Goal: Task Accomplishment & Management: Manage account settings

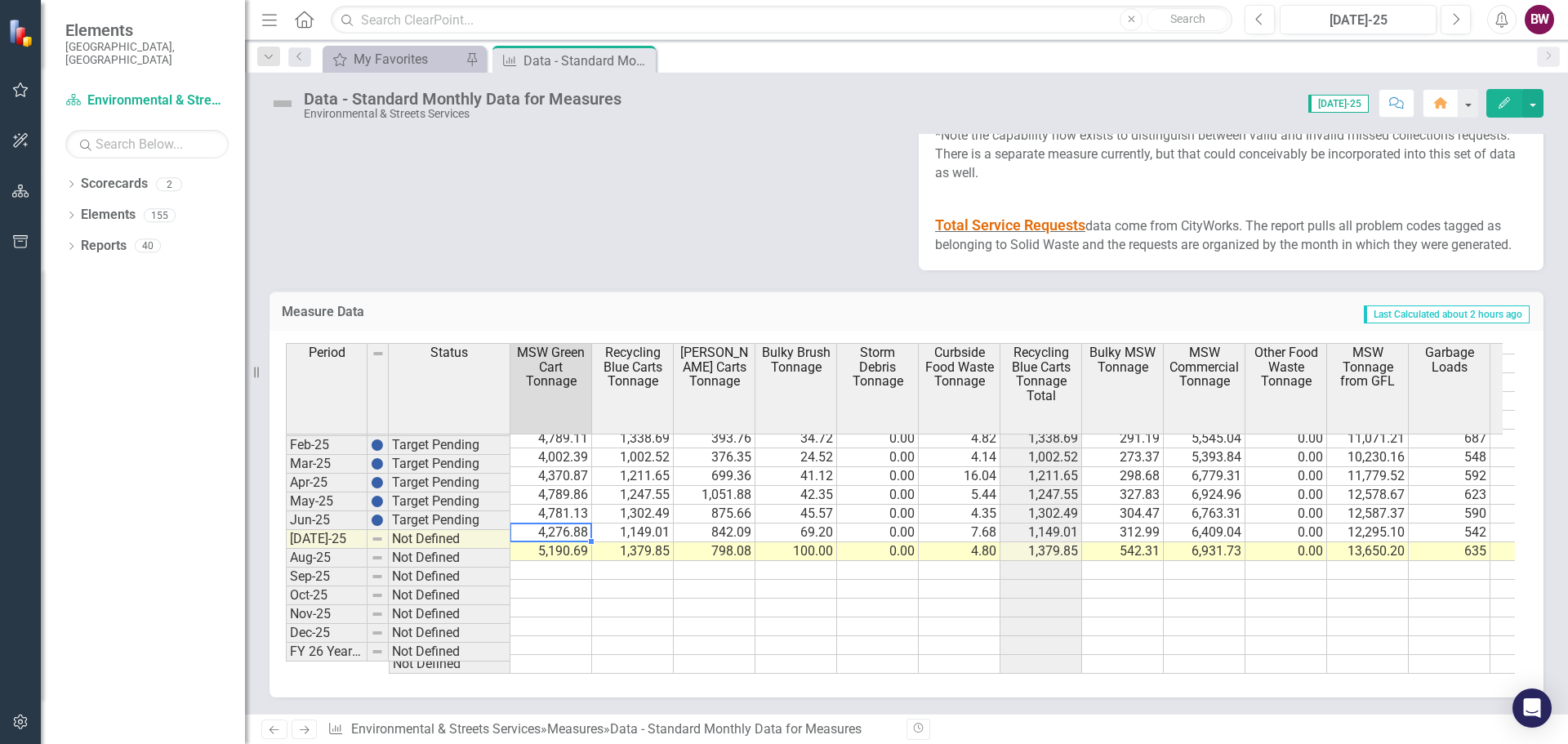
click at [543, 523] on td "4,276.88" at bounding box center [551, 532] width 82 height 19
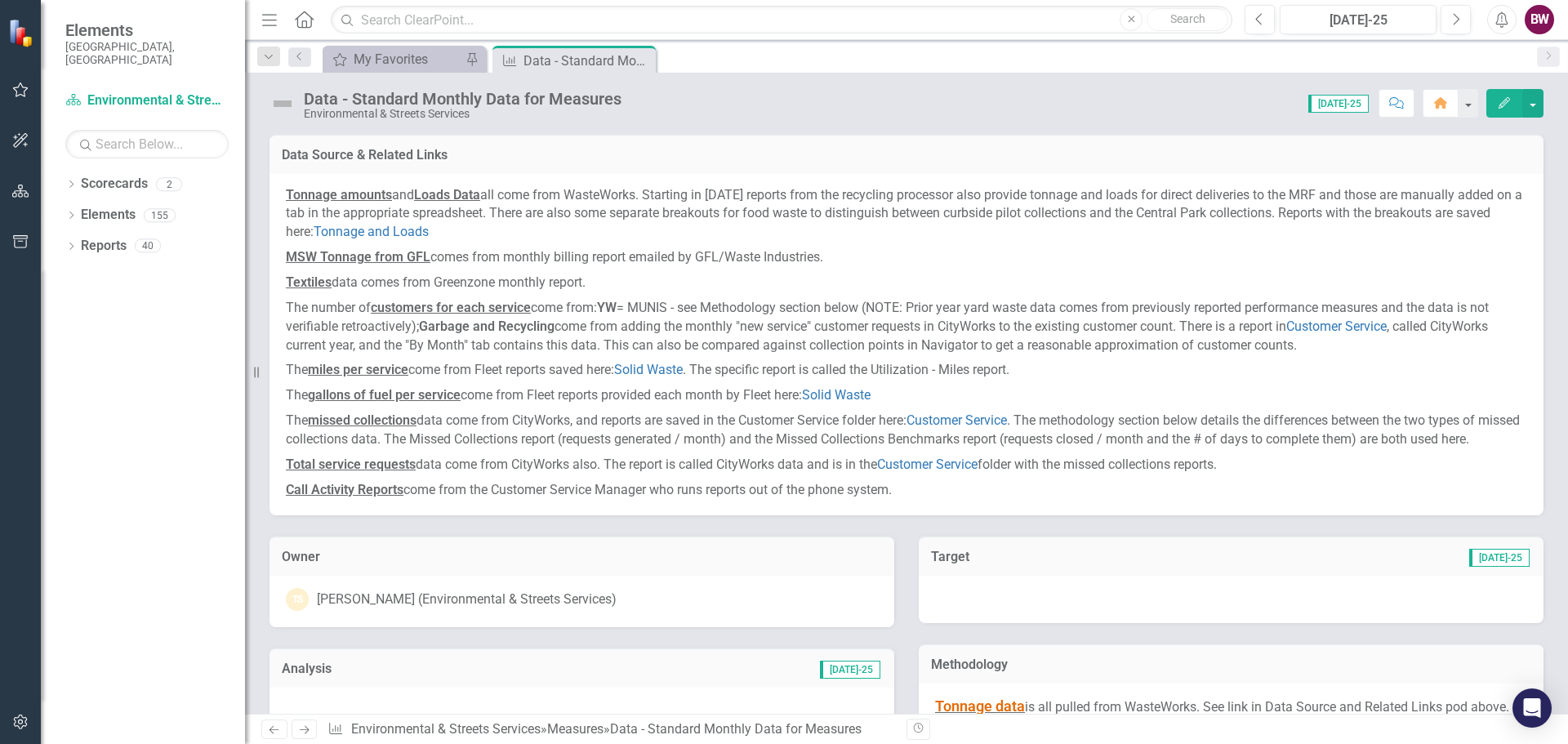
click at [809, 266] on p "MSW Tonnage from GFL comes from monthly billing report emailed by GFL/Waste Ind…" at bounding box center [906, 258] width 1241 height 26
click at [838, 255] on p "MSW Tonnage from GFL comes from monthly billing report emailed by GFL/Waste Ind…" at bounding box center [906, 258] width 1241 height 26
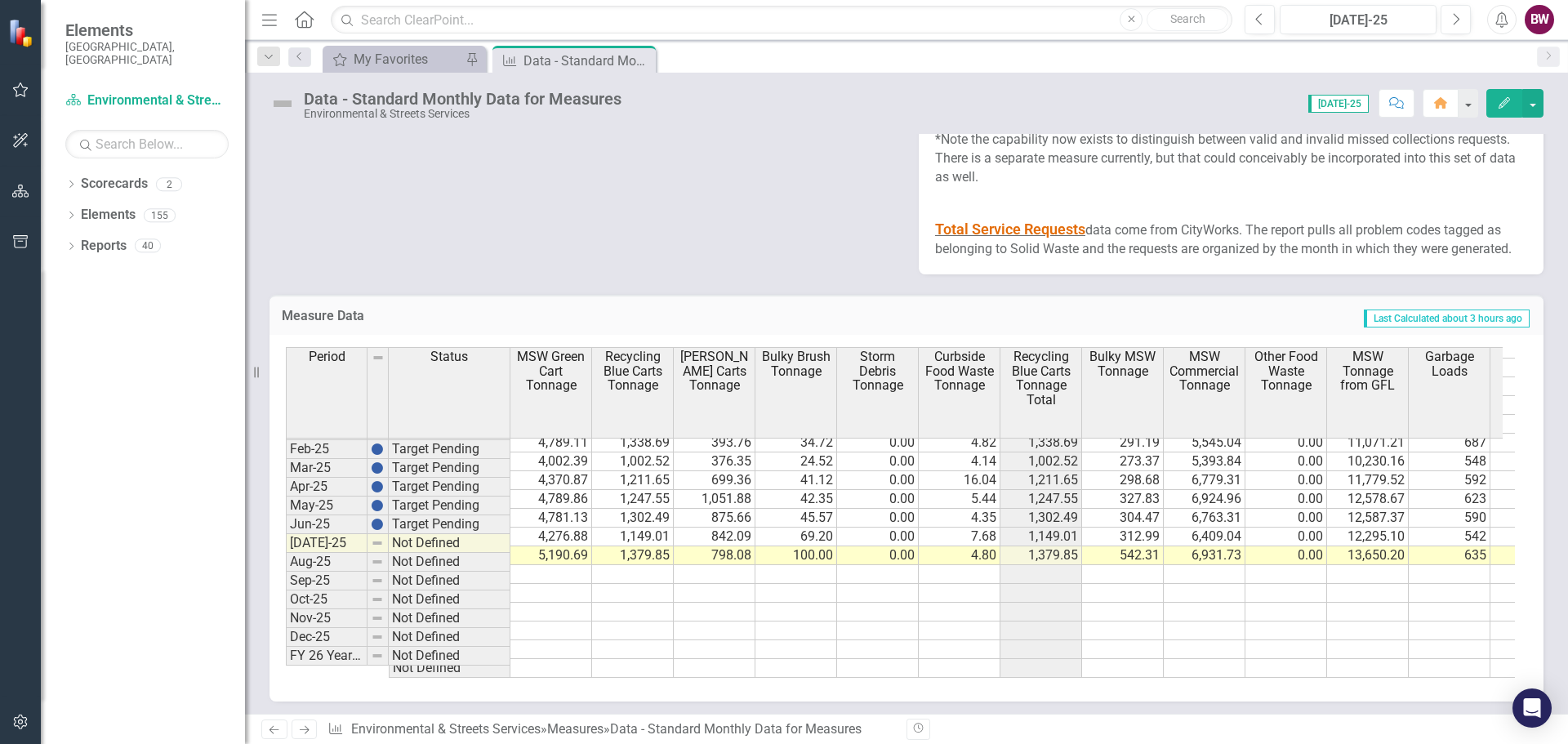
scroll to position [2810, 0]
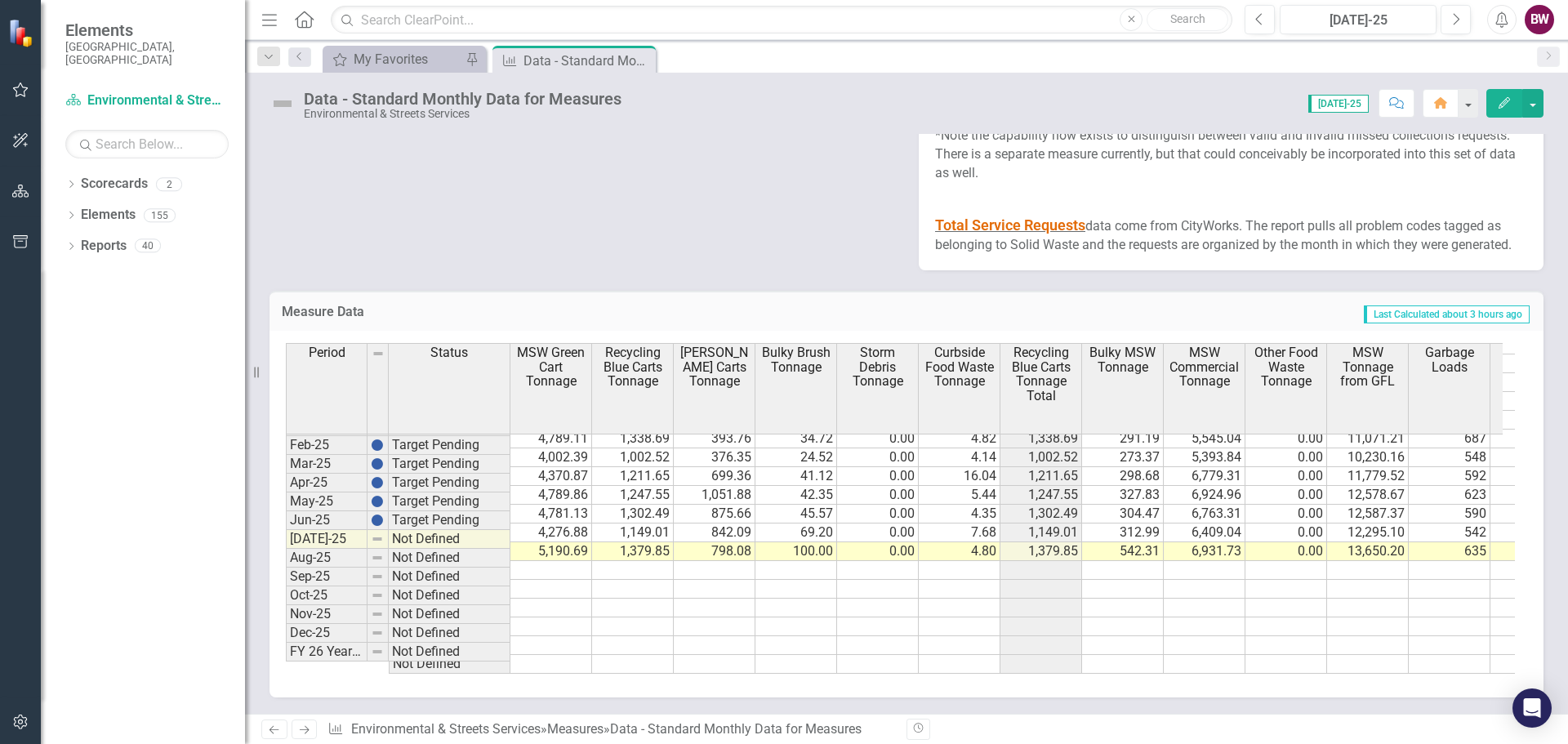
click at [1370, 542] on td "13,650.20" at bounding box center [1368, 551] width 82 height 19
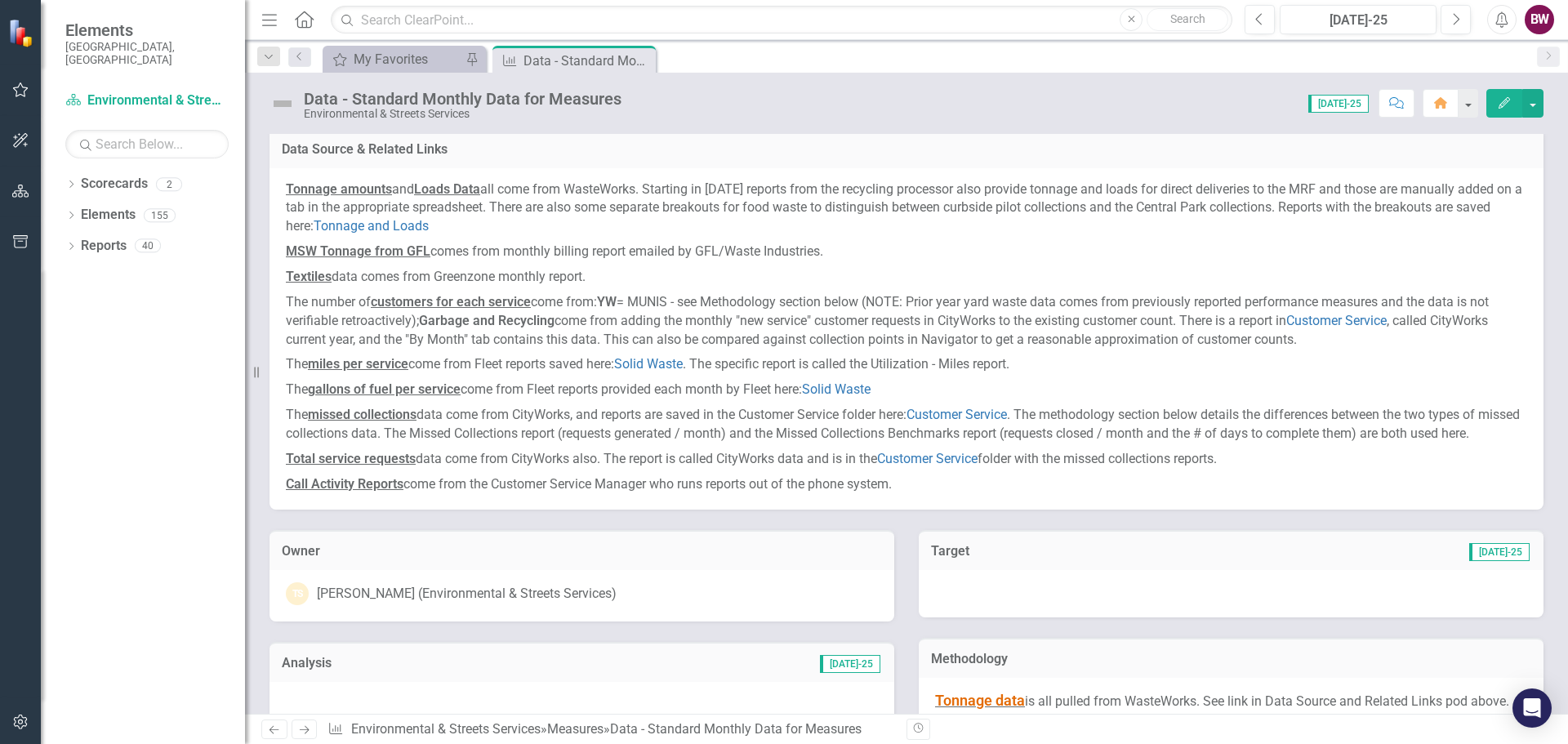
scroll to position [0, 0]
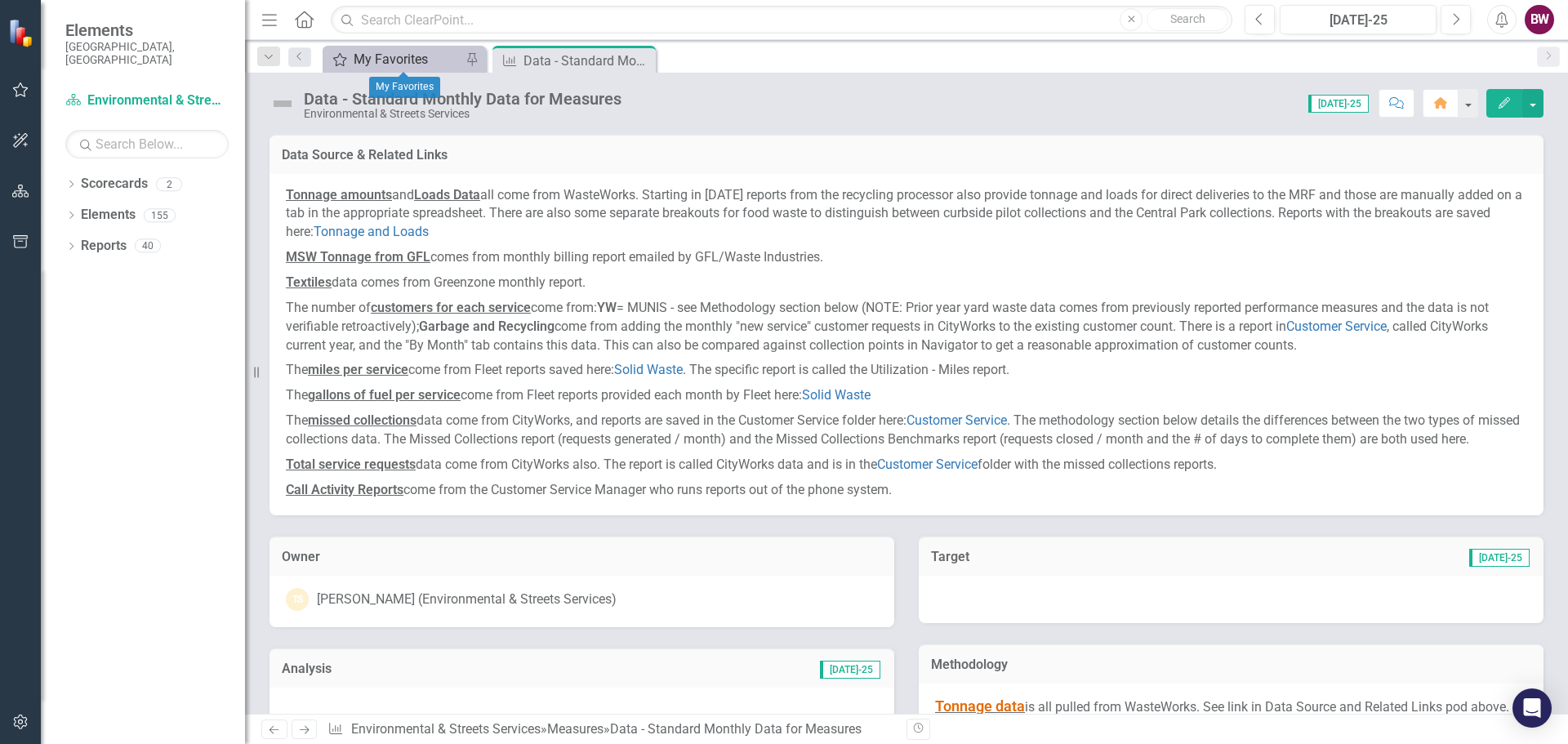
click at [407, 53] on div "My Favorites" at bounding box center [407, 59] width 108 height 20
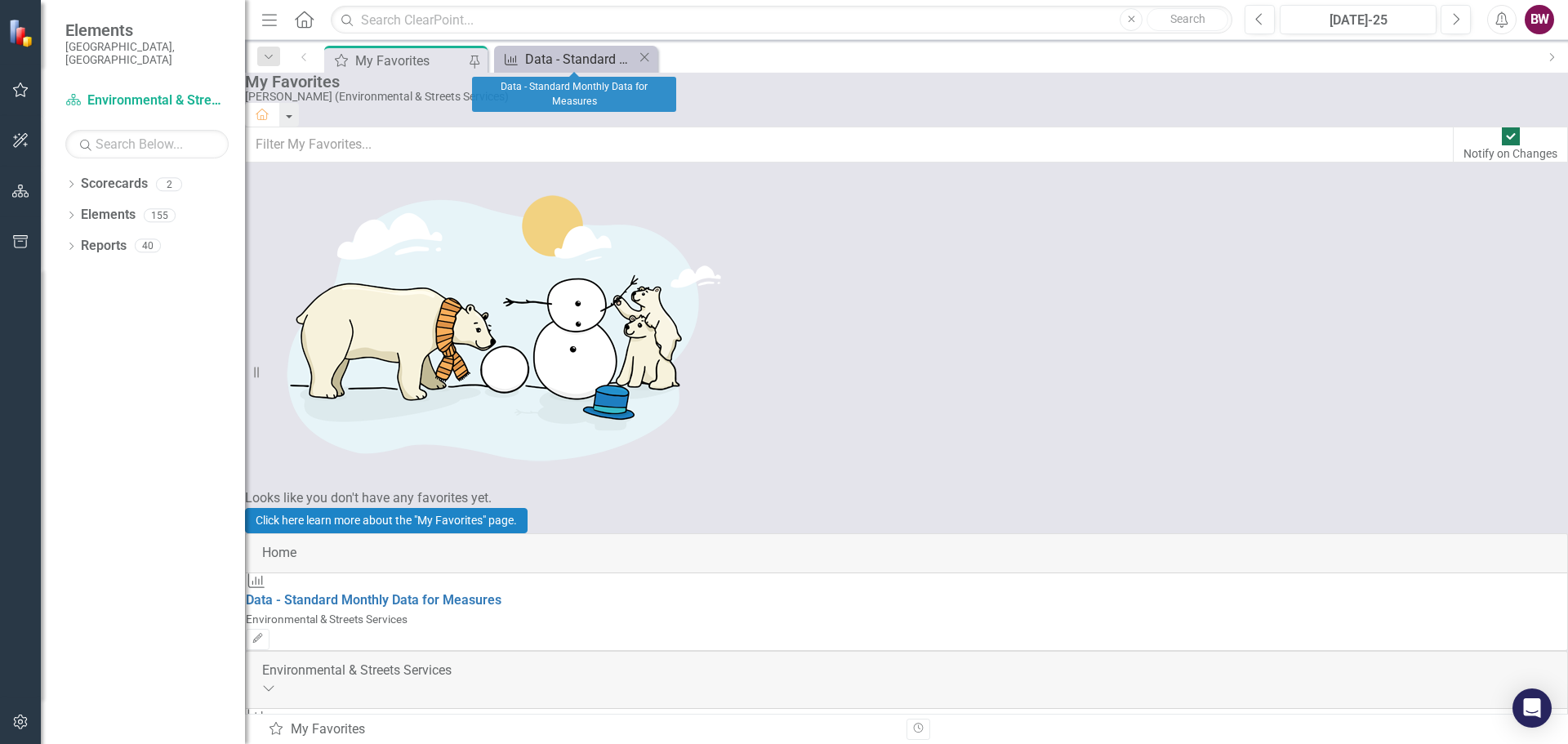
click at [569, 58] on div "Data - Standard Monthly Data for Measures" at bounding box center [580, 59] width 112 height 20
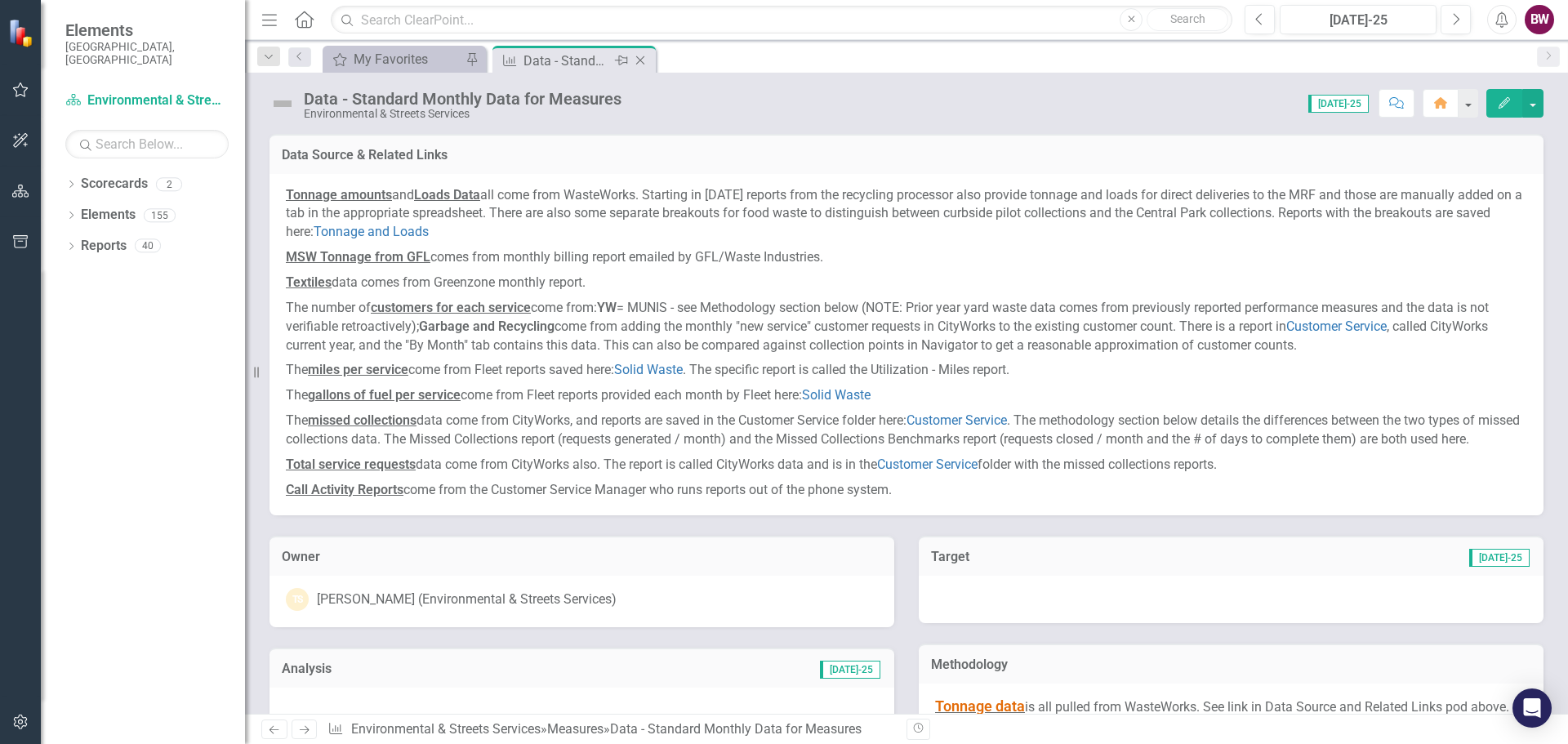
click at [624, 62] on icon "Pin" at bounding box center [621, 60] width 13 height 16
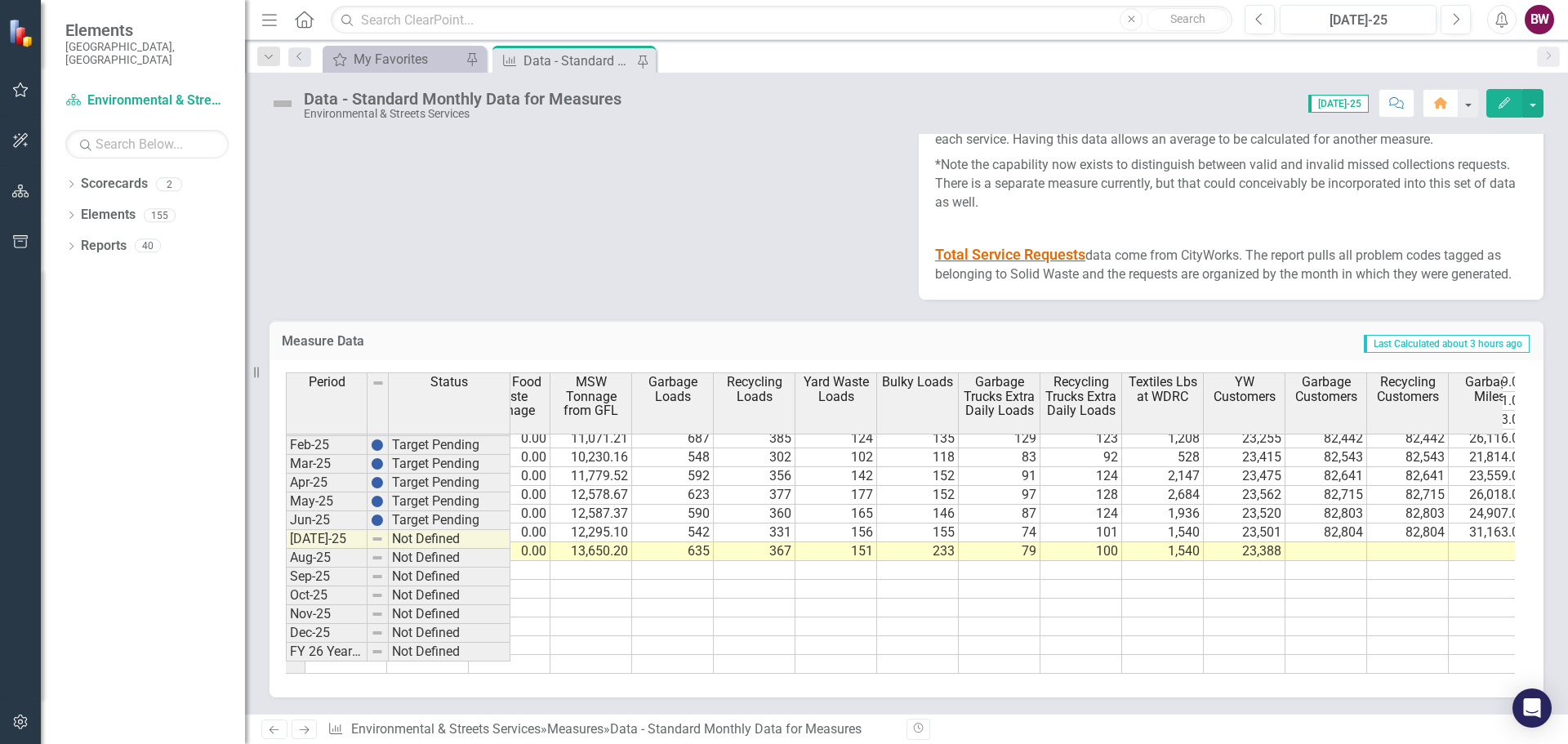
scroll to position [825, 786]
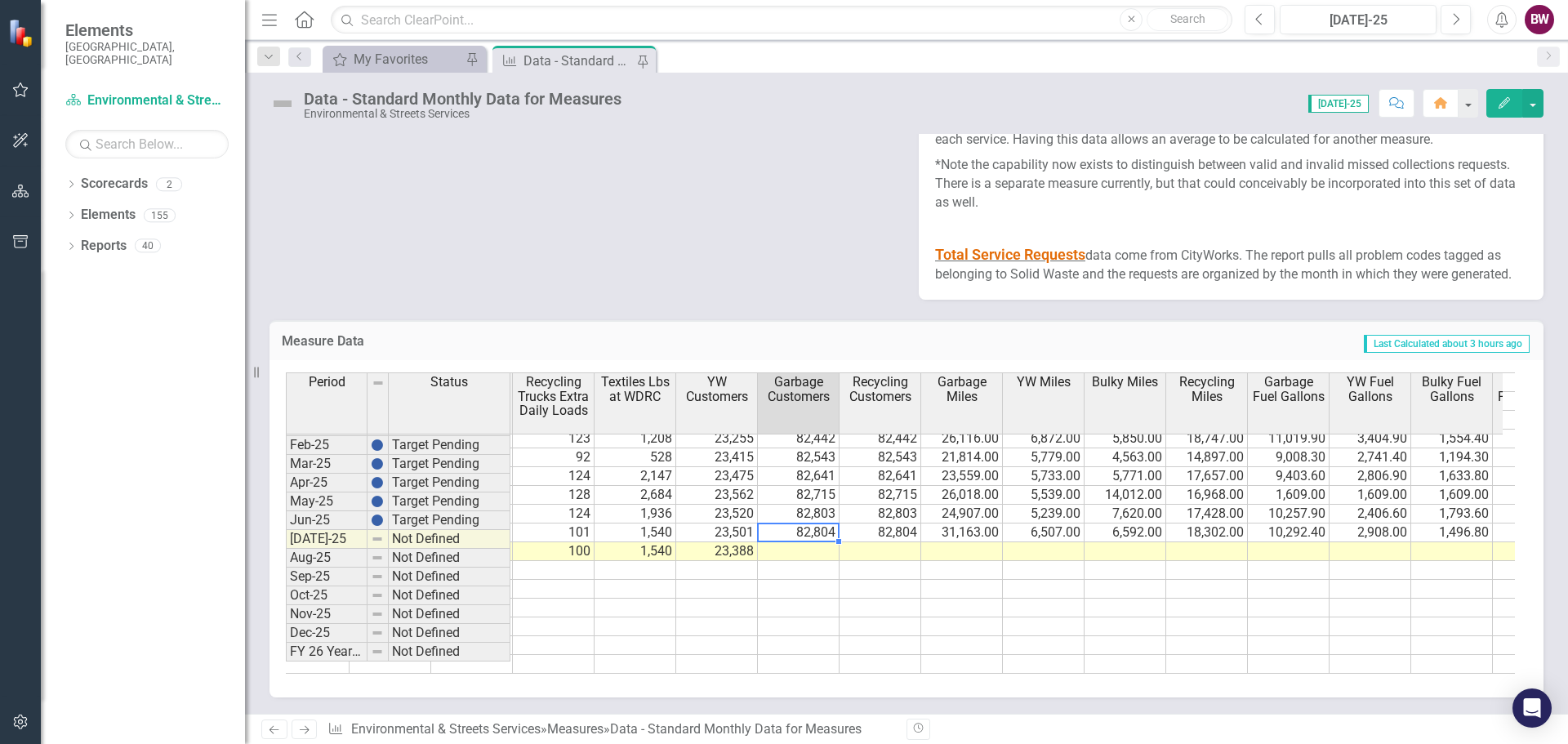
click at [798, 523] on tr "7.68 1,149.01 312.99 6,409.04 0.00 12,295.10 542 331 156 155 74 101 1,540 23,50…" at bounding box center [1002, 532] width 2777 height 19
click at [790, 542] on td at bounding box center [799, 551] width 82 height 19
click at [865, 542] on td at bounding box center [881, 551] width 82 height 19
click at [943, 543] on td at bounding box center [962, 551] width 82 height 19
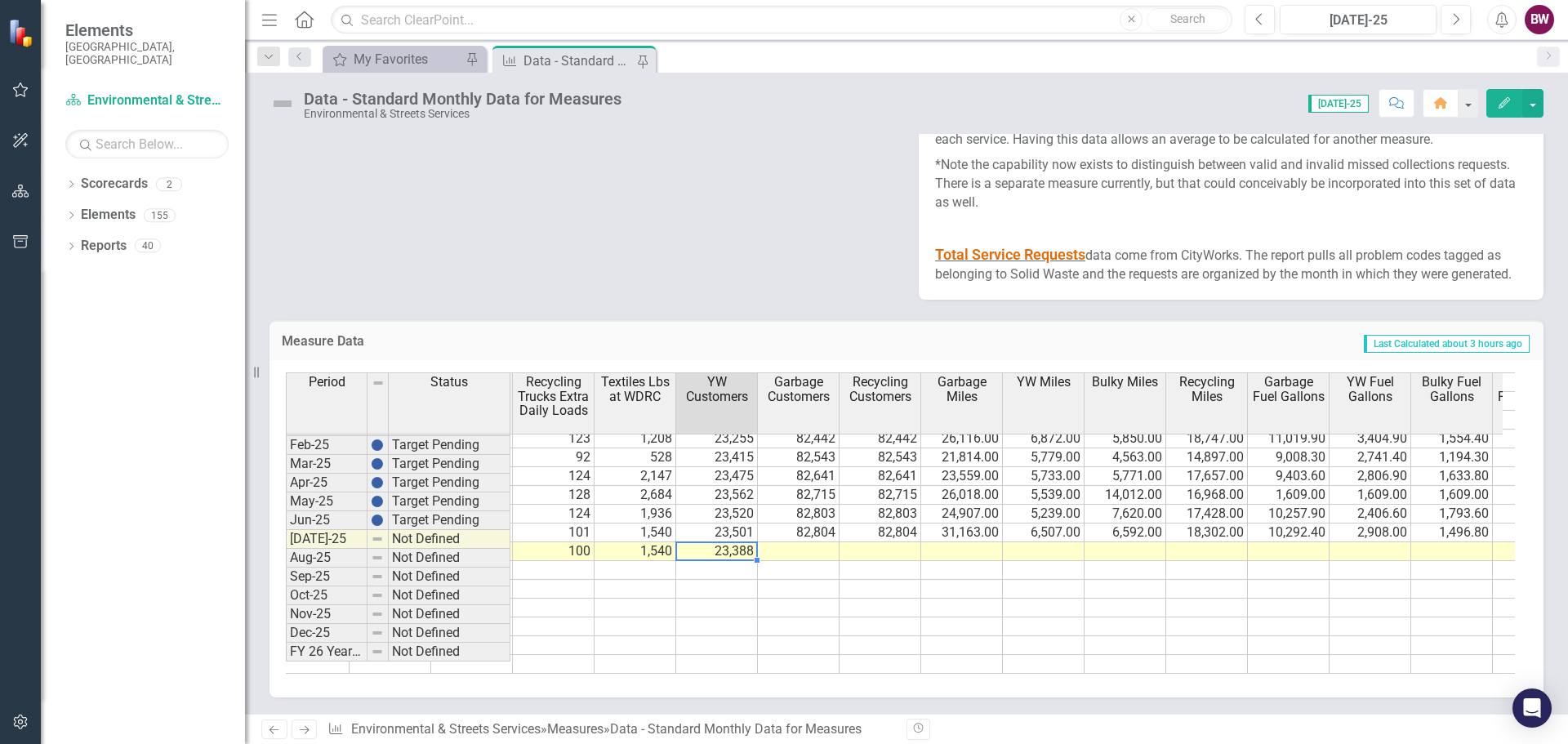
click at [731, 543] on td "23,388" at bounding box center [717, 551] width 82 height 19
click at [800, 542] on td at bounding box center [799, 551] width 82 height 19
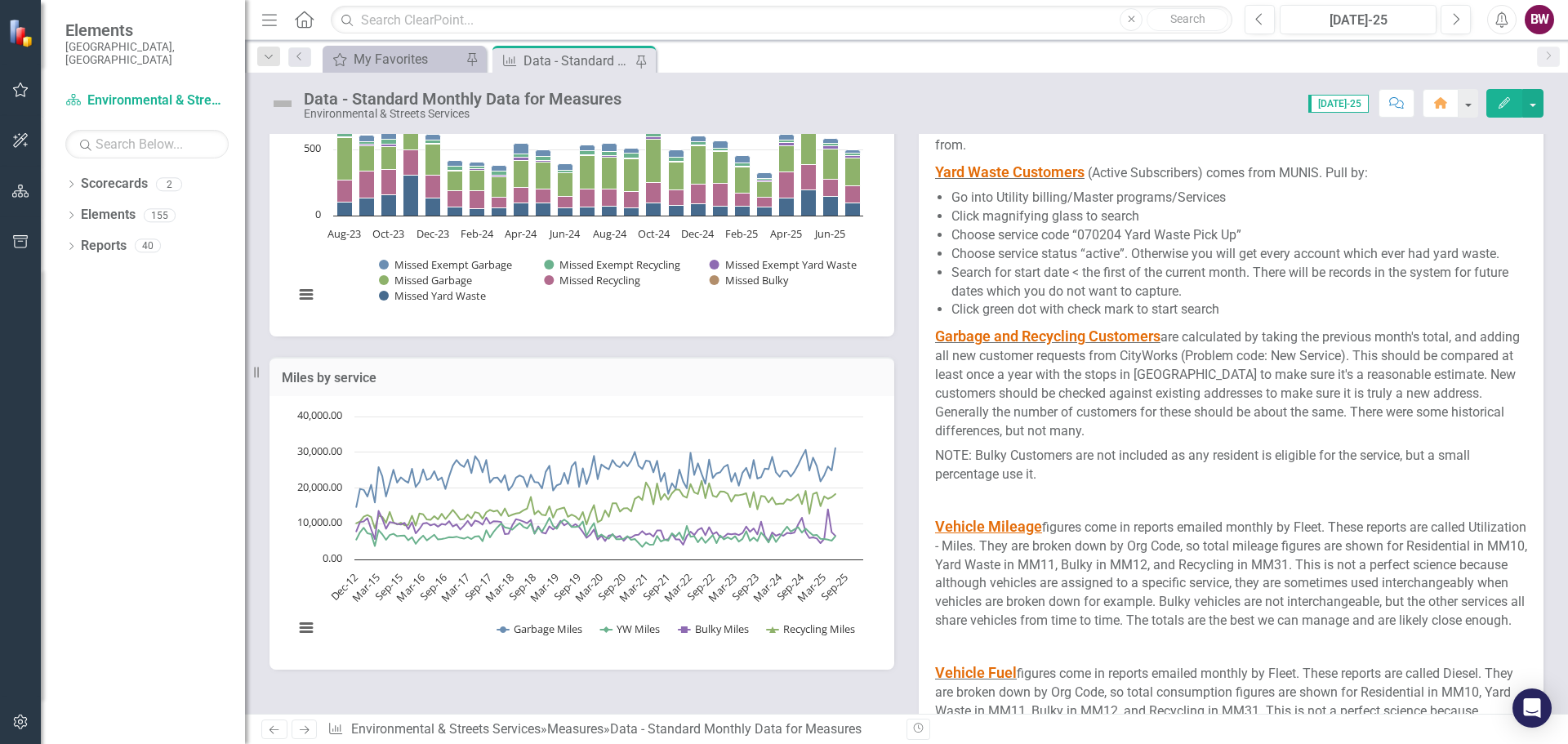
scroll to position [1796, 0]
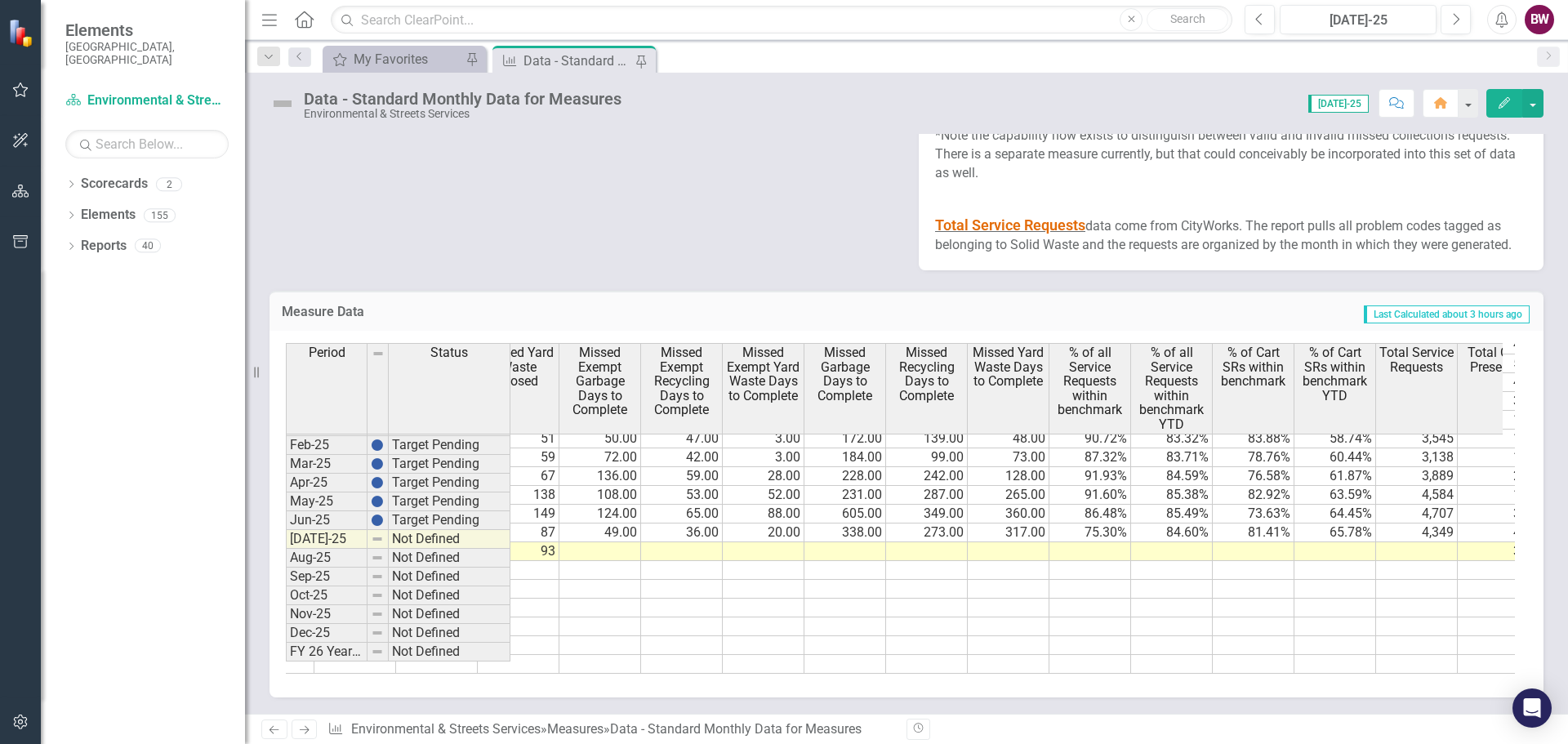
scroll to position [825, 3313]
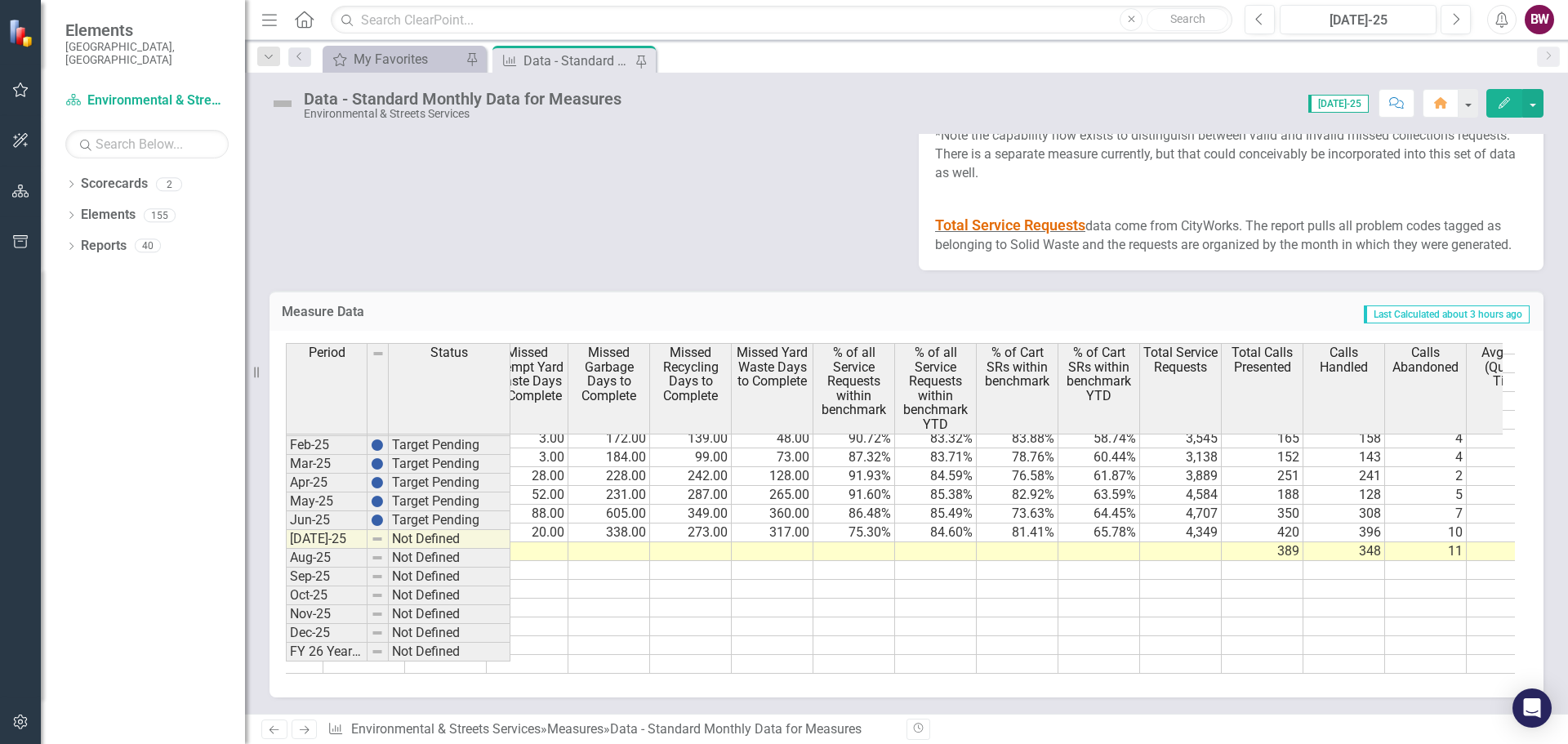
click at [862, 559] on tr "22 21 15 210 135 93 22 21 15 210 135 93 389 348 11 0.28 0.47" at bounding box center [324, 551] width 2614 height 19
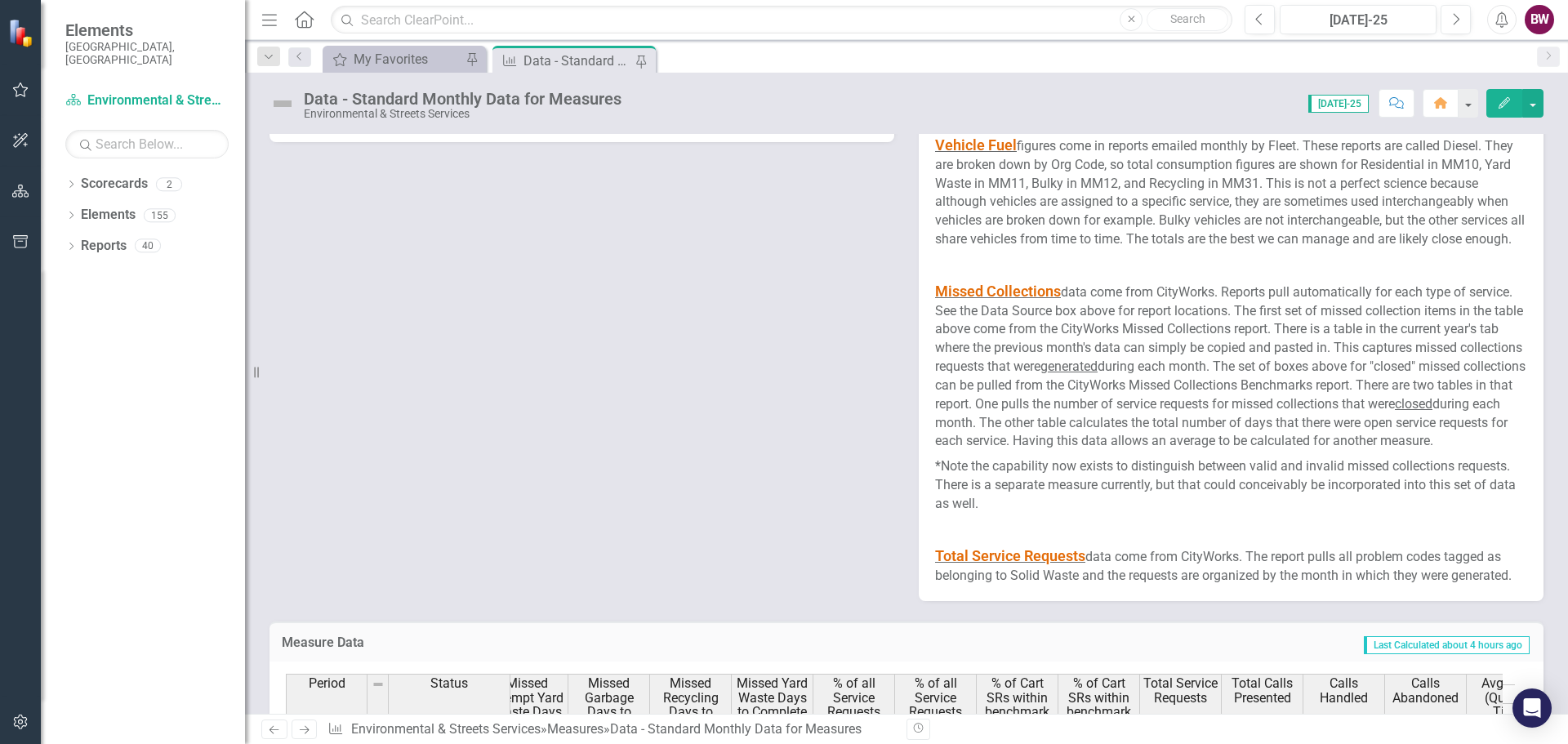
scroll to position [2810, 0]
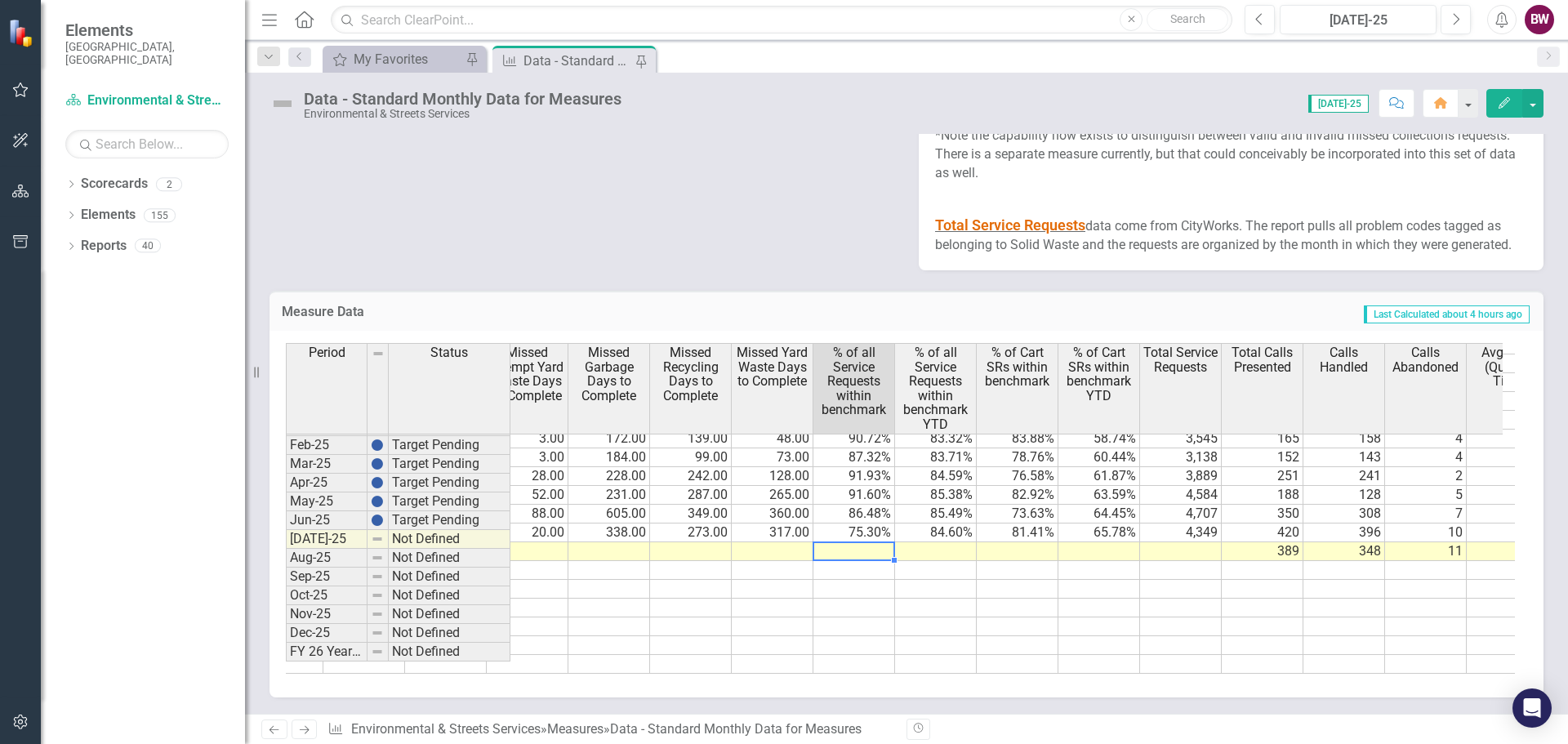
click at [826, 542] on td at bounding box center [854, 551] width 82 height 19
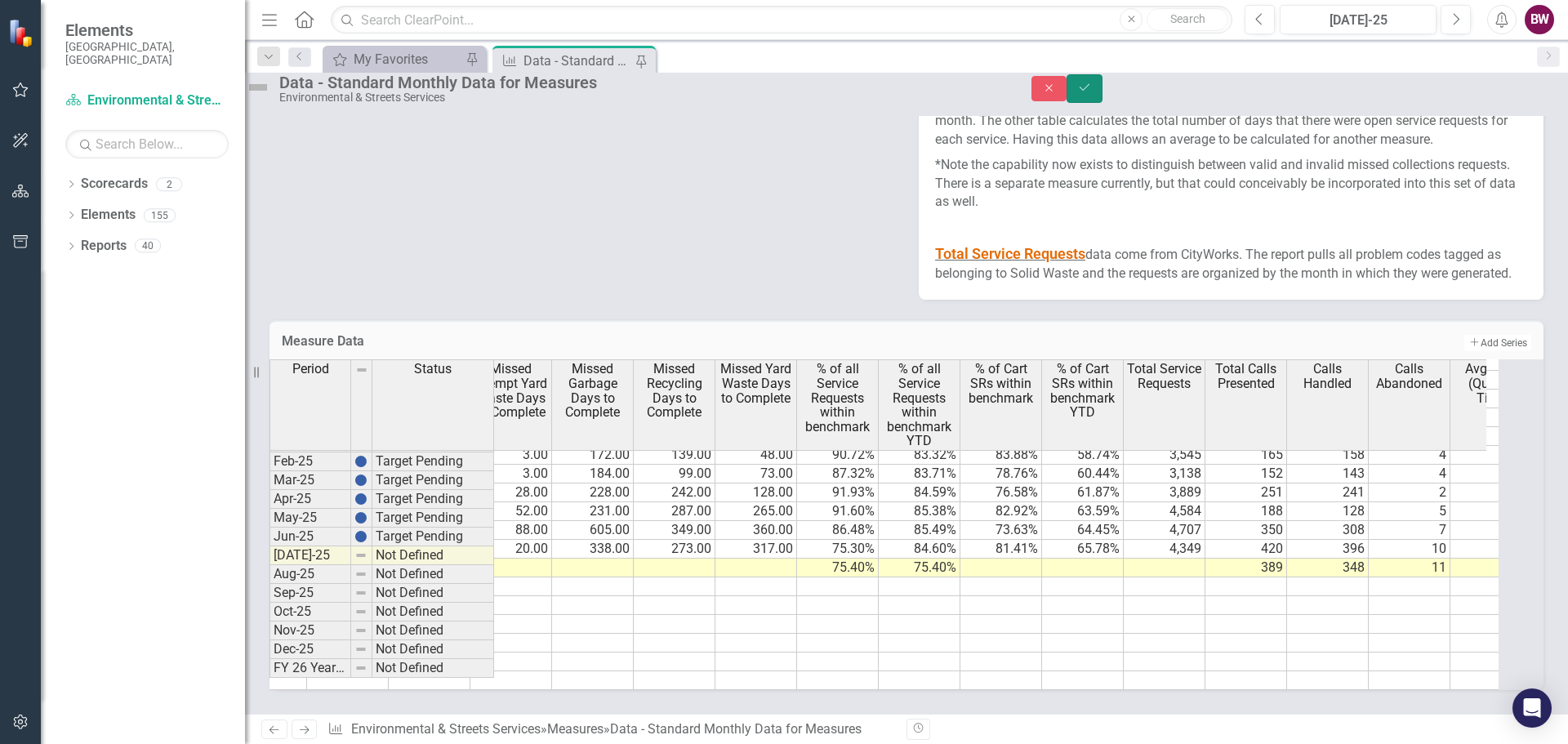
click at [1103, 103] on button "Save" at bounding box center [1085, 88] width 36 height 28
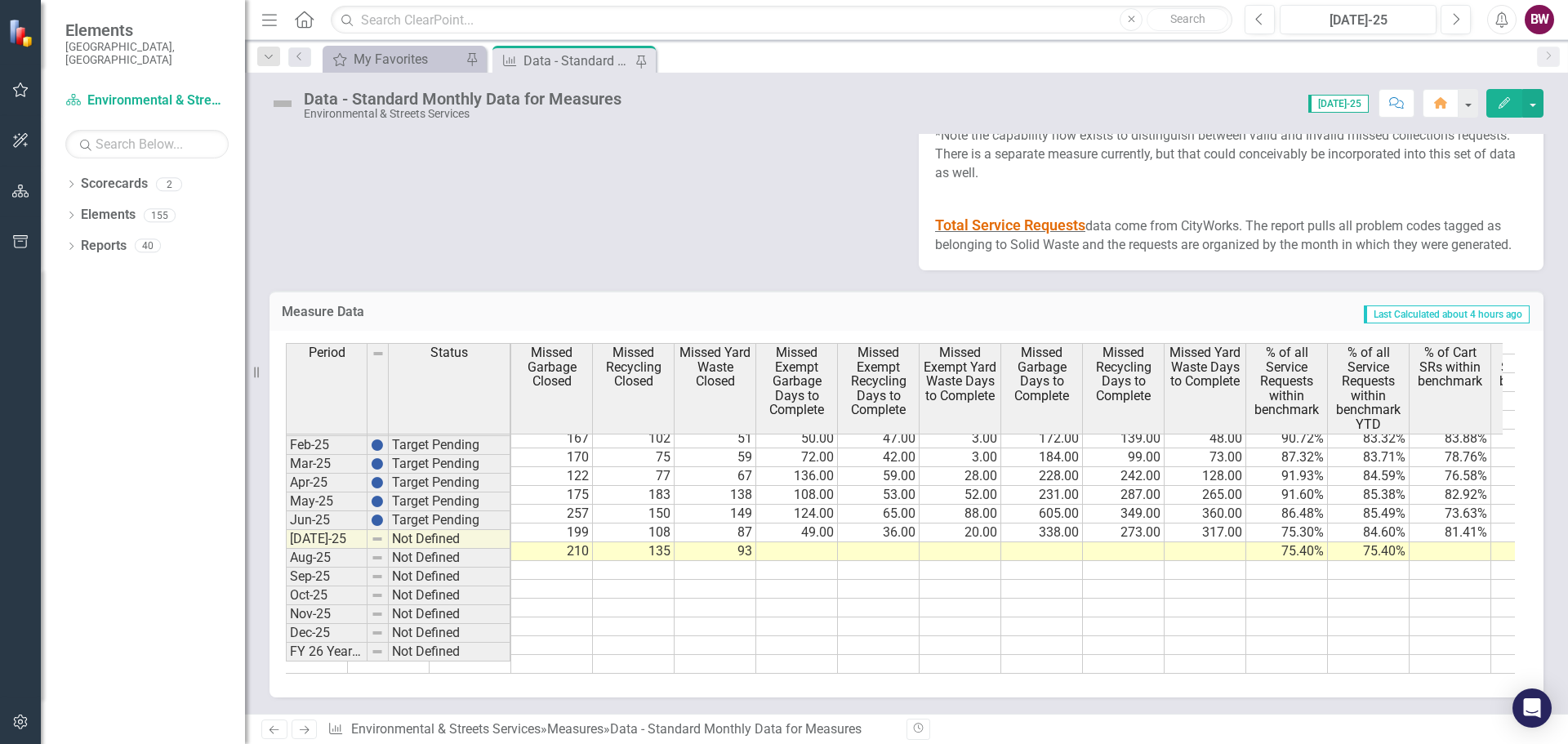
scroll to position [0, 3106]
click at [1274, 579] on td at bounding box center [1284, 570] width 82 height 19
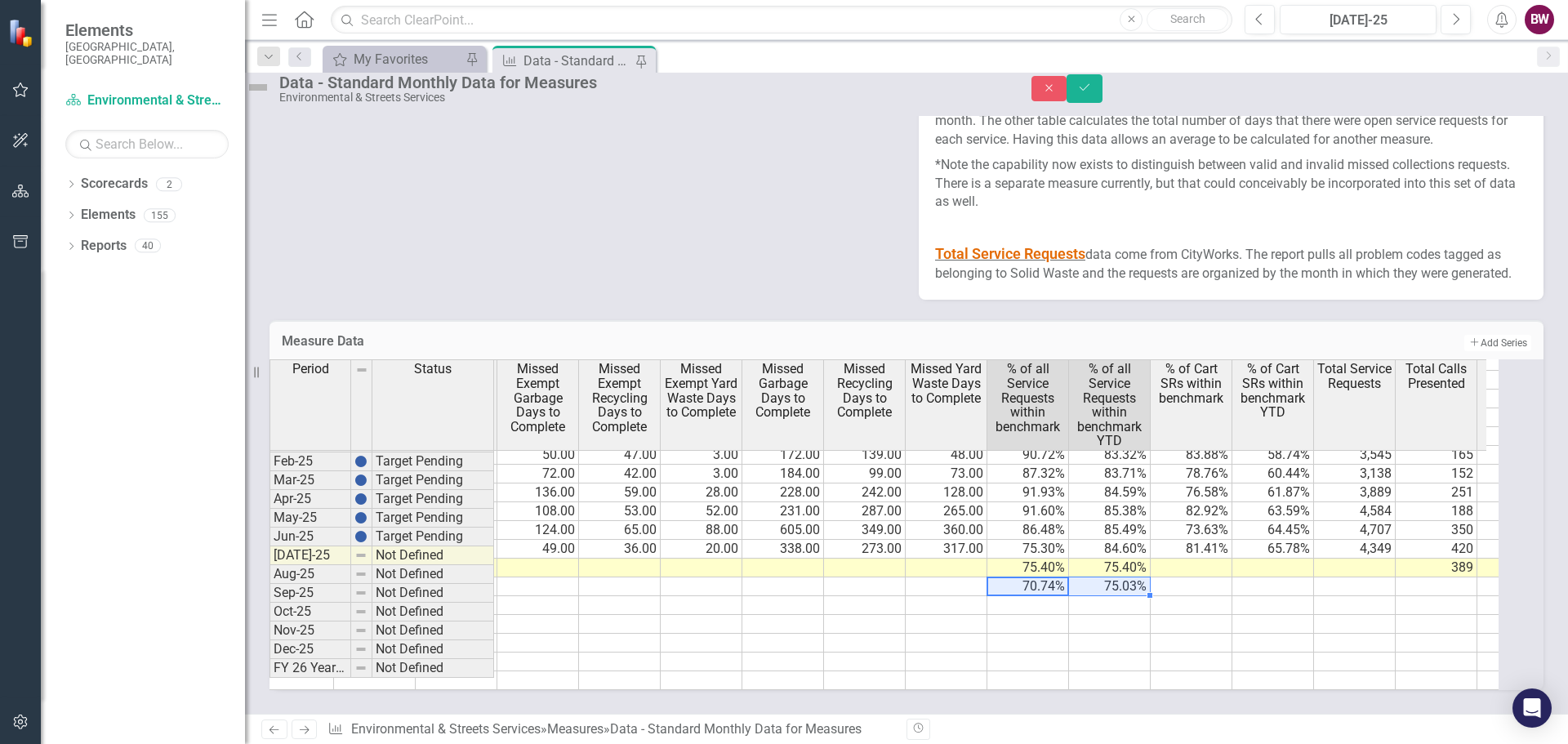
scroll to position [0, 3378]
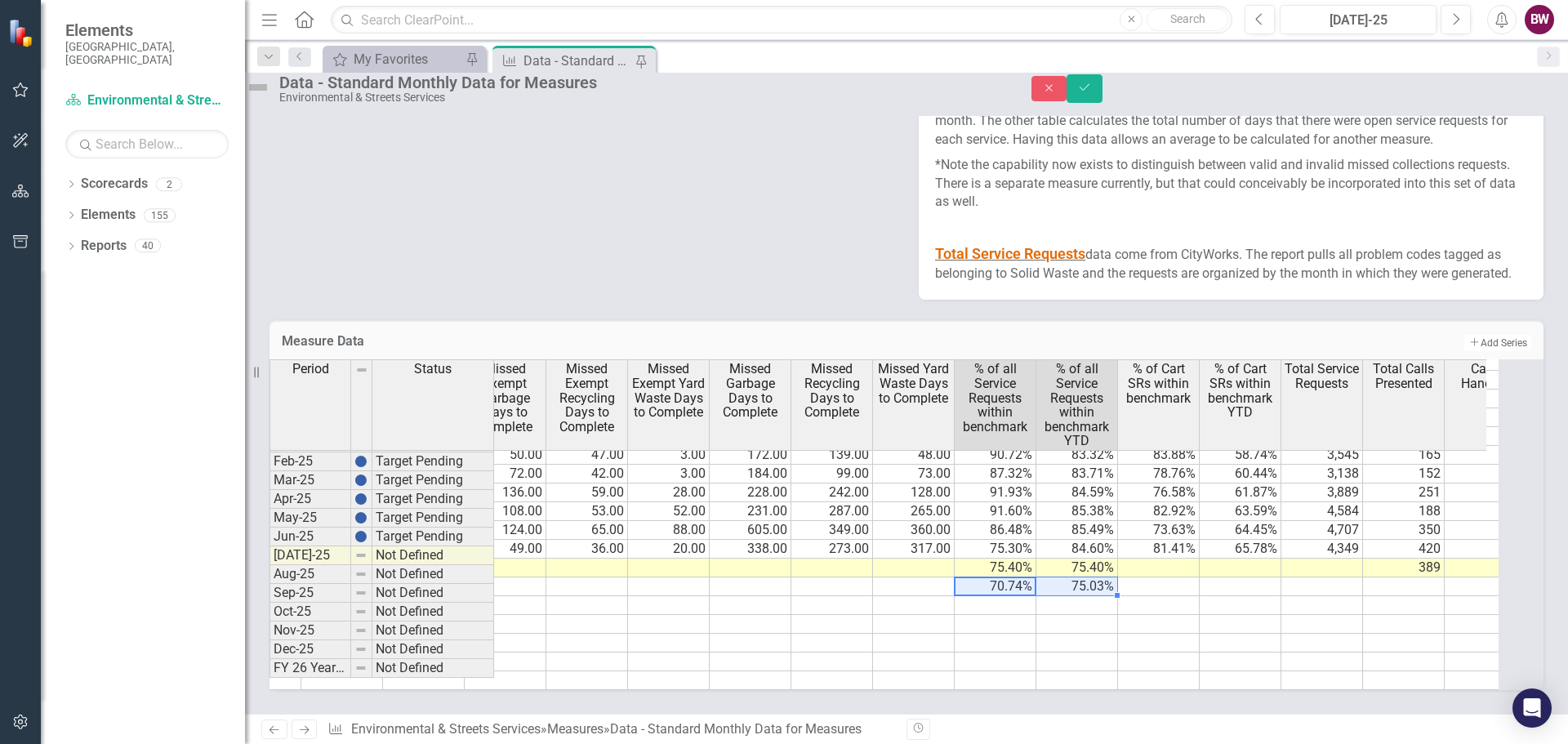
click at [1178, 572] on tr "22 21 15 210 135 93 22 21 15 210 135 93 75.40% 75.40% 389 348 11 0.28 0.47" at bounding box center [587, 568] width 2369 height 19
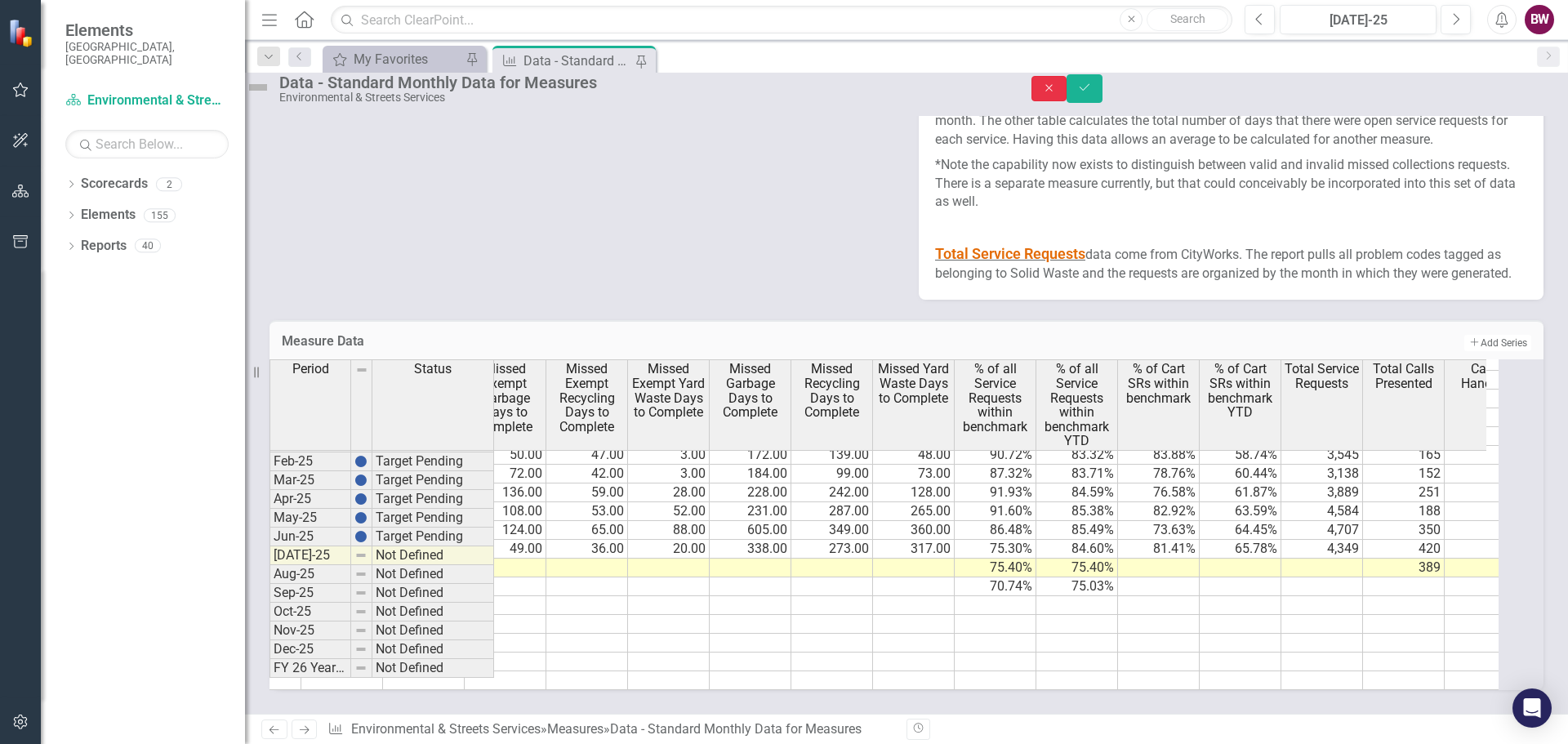
click at [1057, 94] on icon "Close" at bounding box center [1049, 88] width 15 height 11
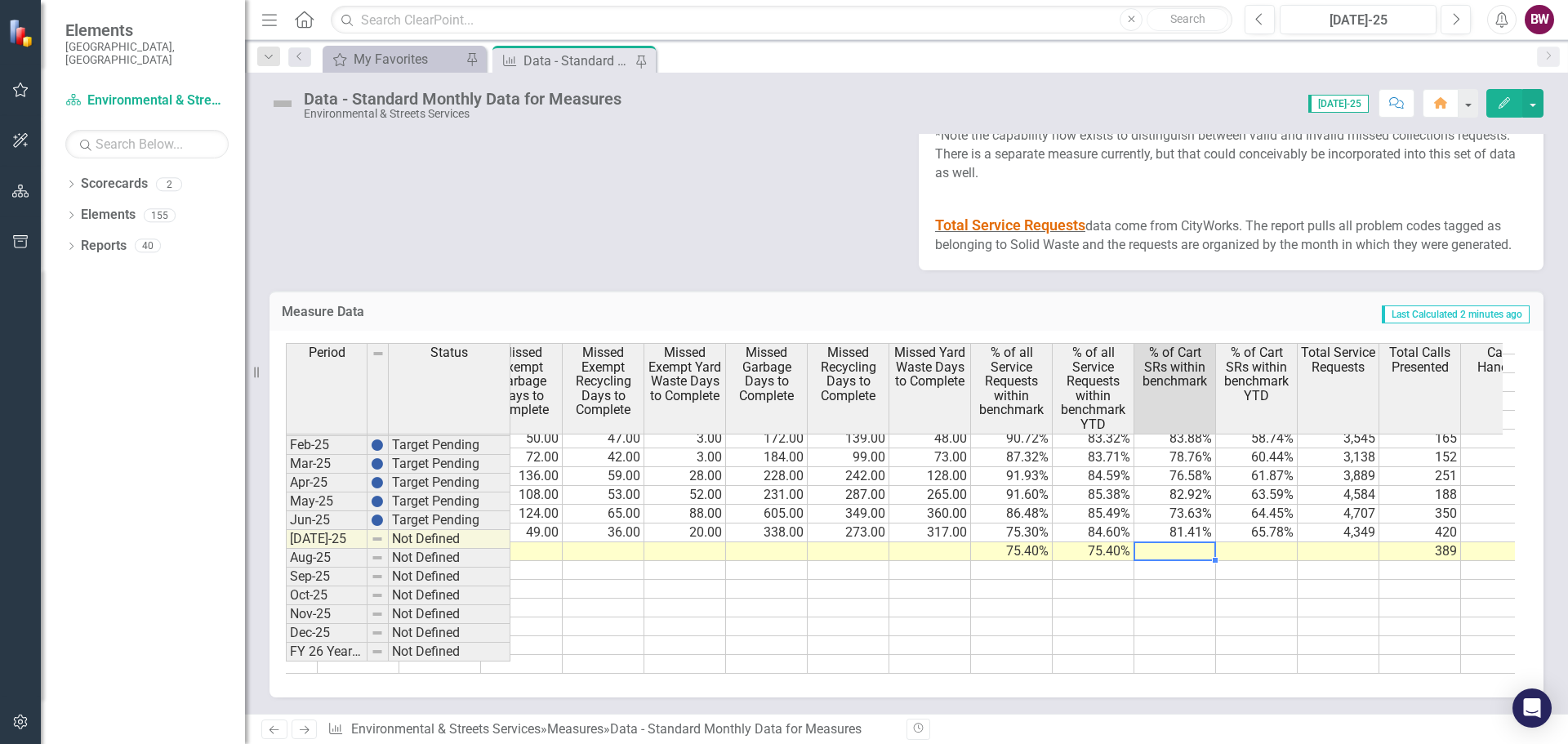
click at [1172, 561] on td at bounding box center [1175, 551] width 82 height 19
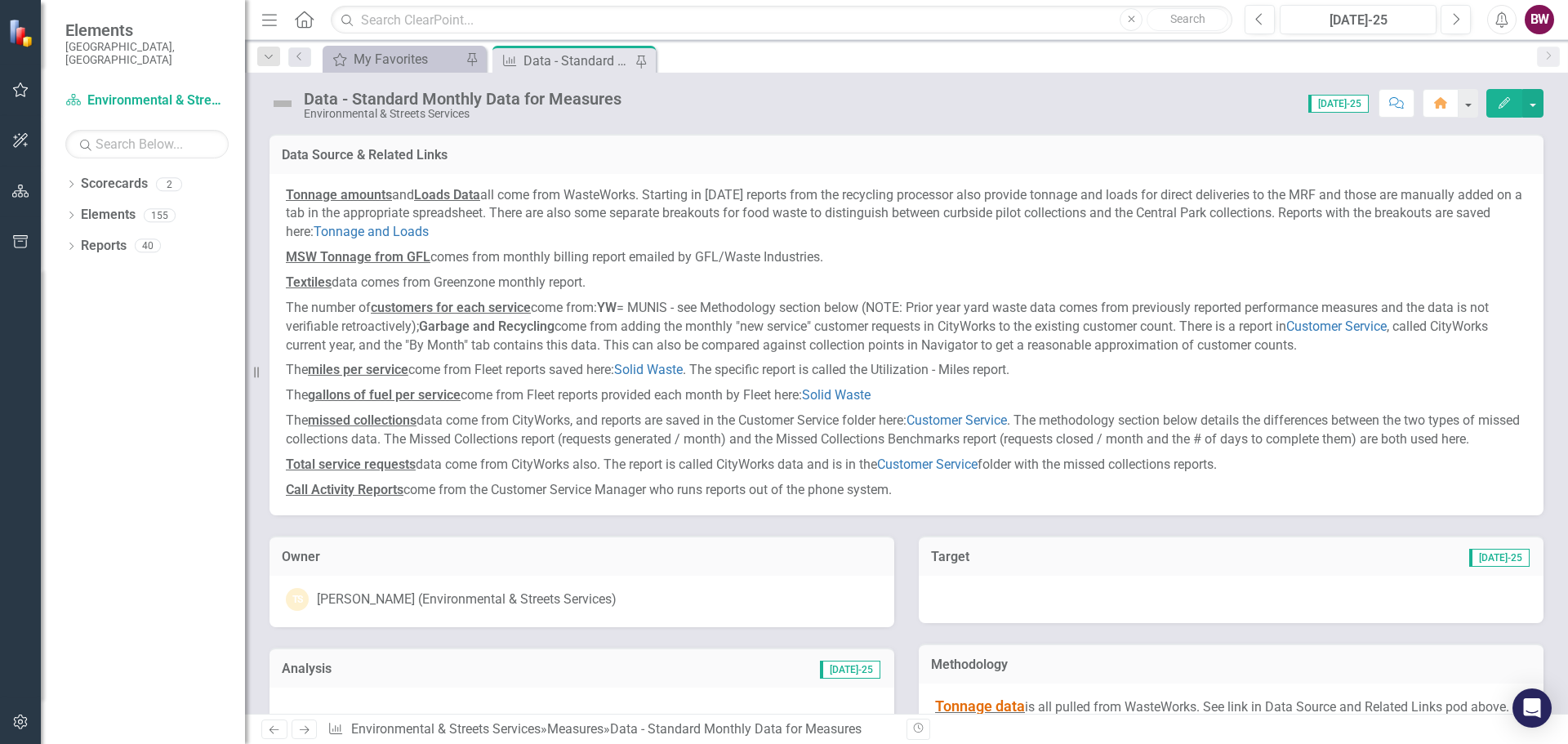
scroll to position [825, 0]
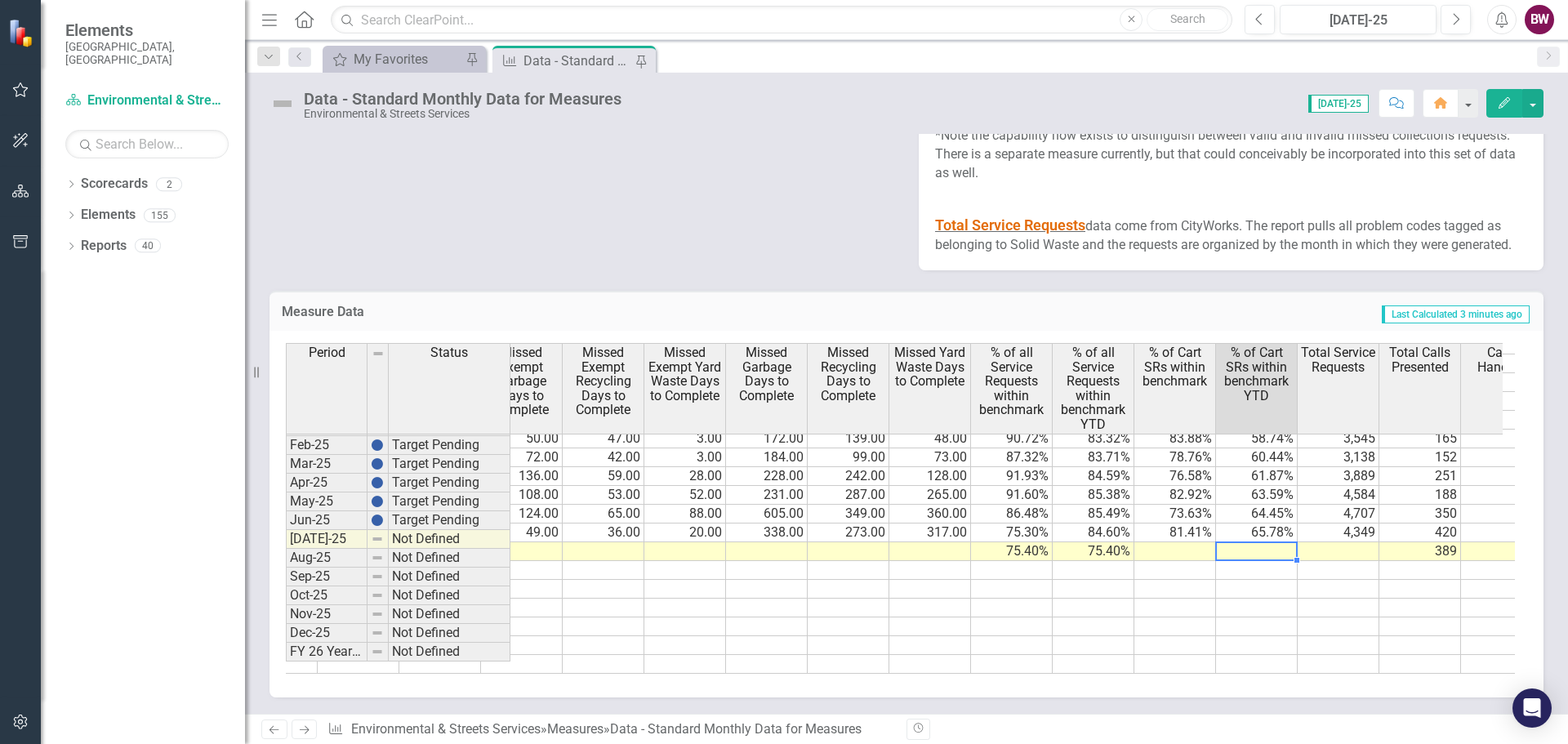
click at [1252, 561] on td at bounding box center [1257, 551] width 82 height 19
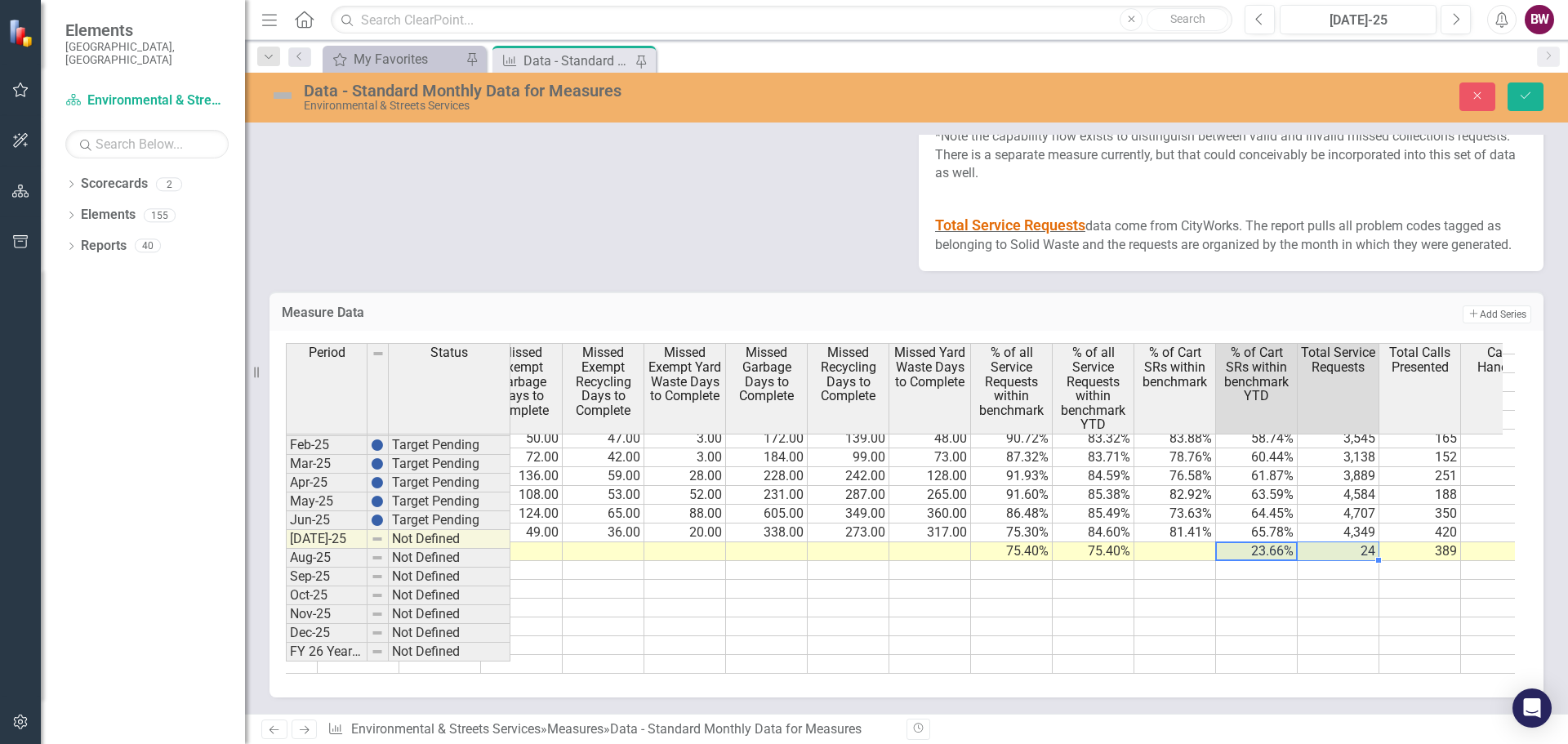
type textarea "23.66"
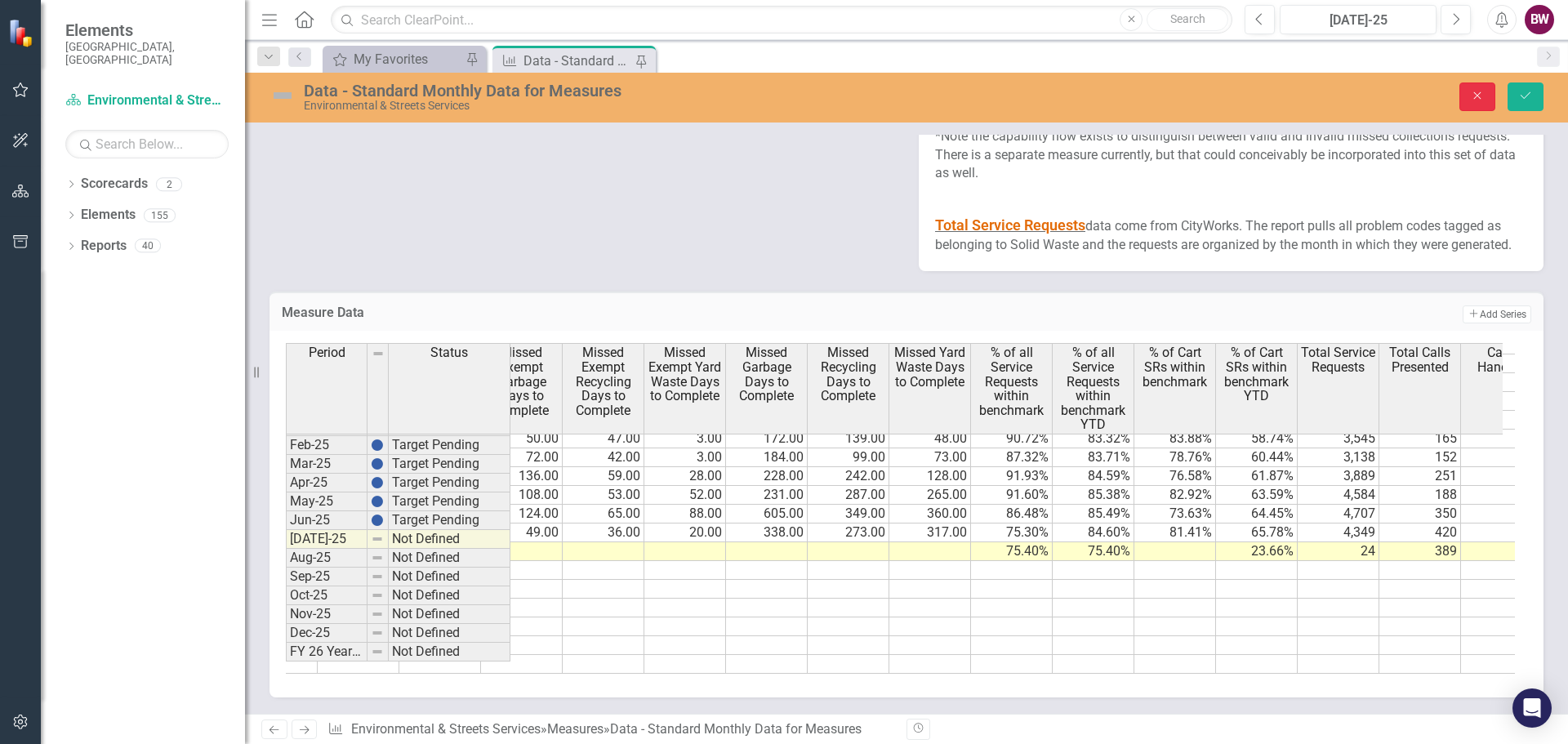
click at [1479, 101] on icon "Close" at bounding box center [1477, 95] width 15 height 11
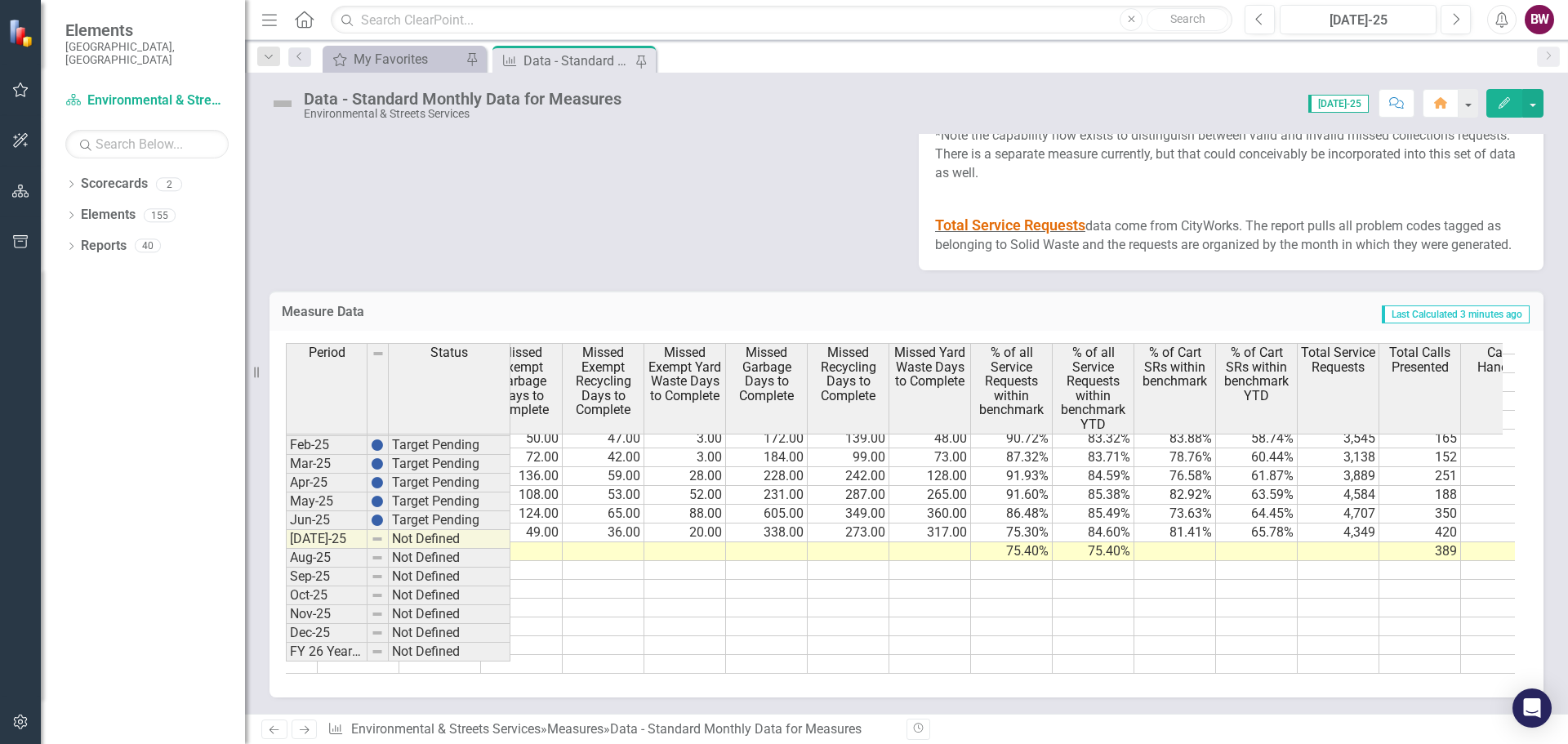
click at [1163, 561] on td at bounding box center [1175, 551] width 82 height 19
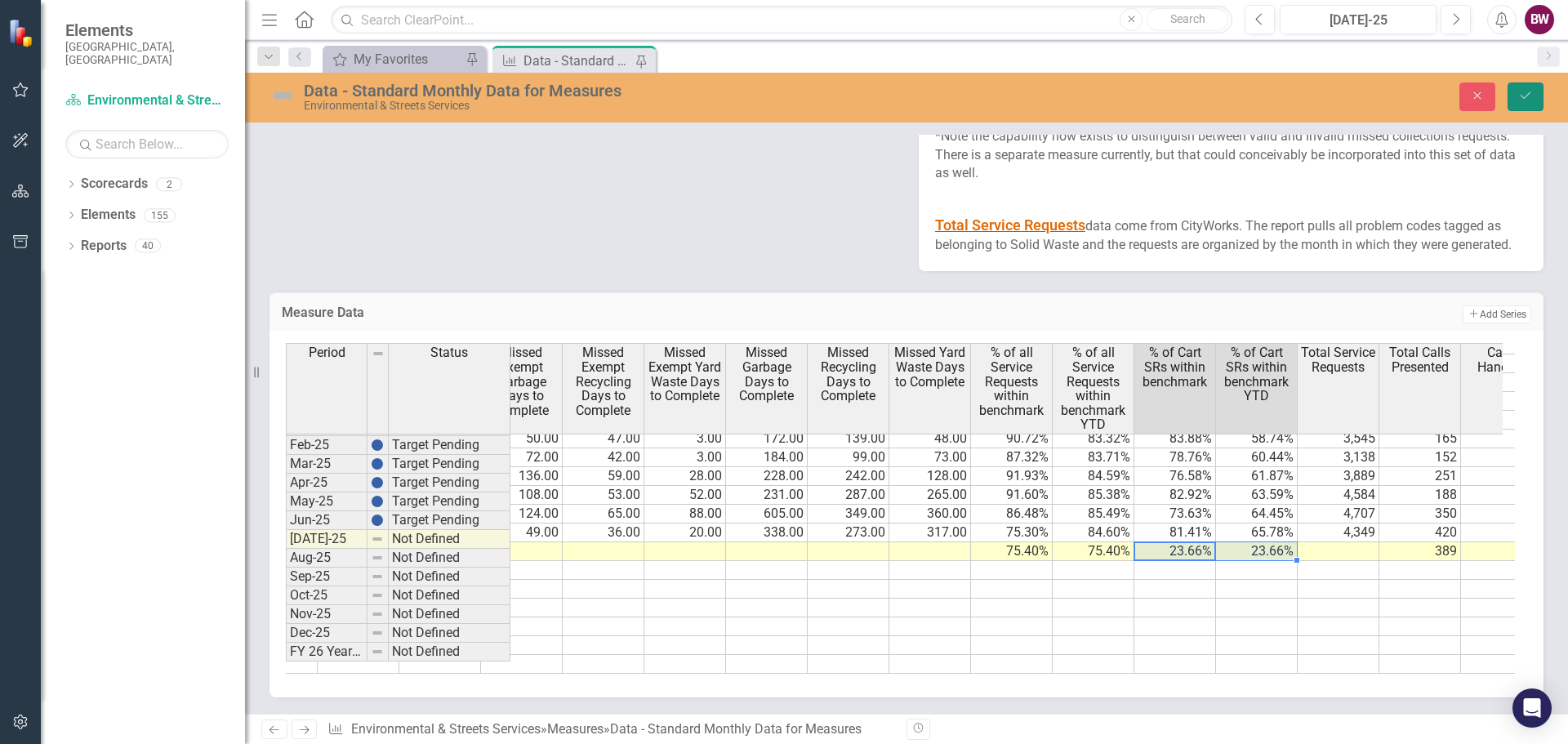
click at [1533, 89] on button "Save" at bounding box center [1525, 96] width 36 height 28
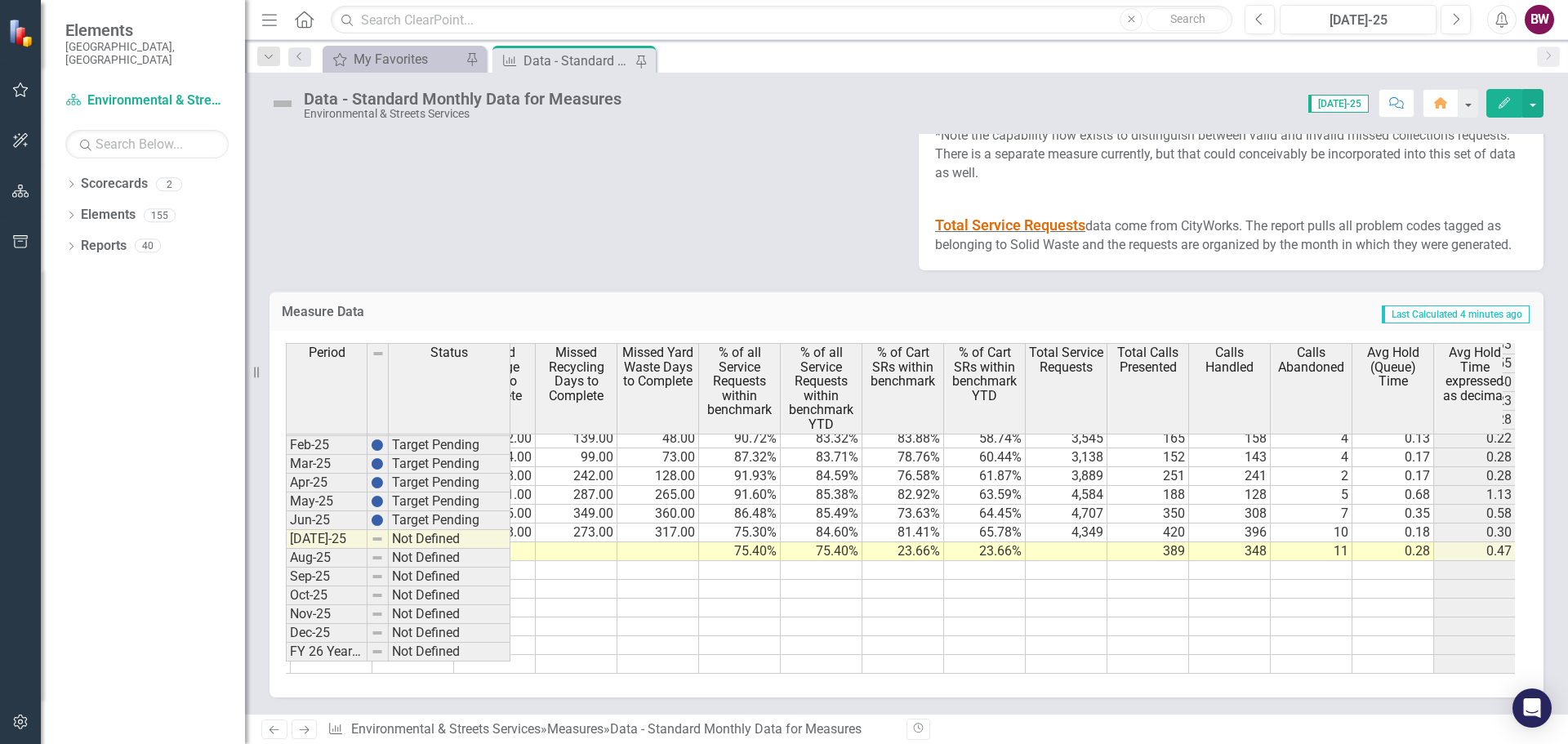
scroll to position [0, 3585]
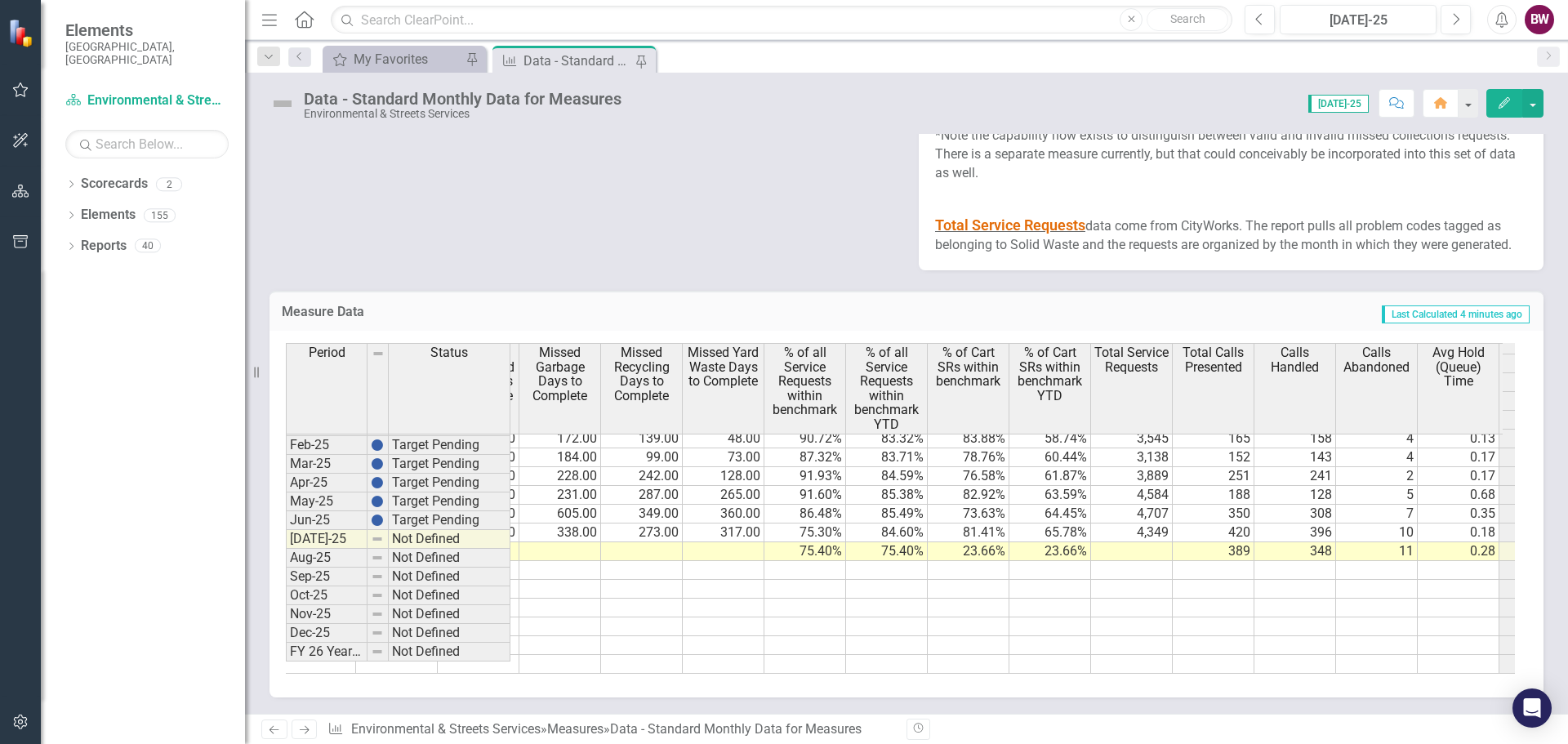
click at [1141, 561] on td at bounding box center [1132, 551] width 82 height 19
click at [1140, 561] on td at bounding box center [1132, 551] width 82 height 19
click at [1133, 561] on td at bounding box center [1132, 551] width 82 height 19
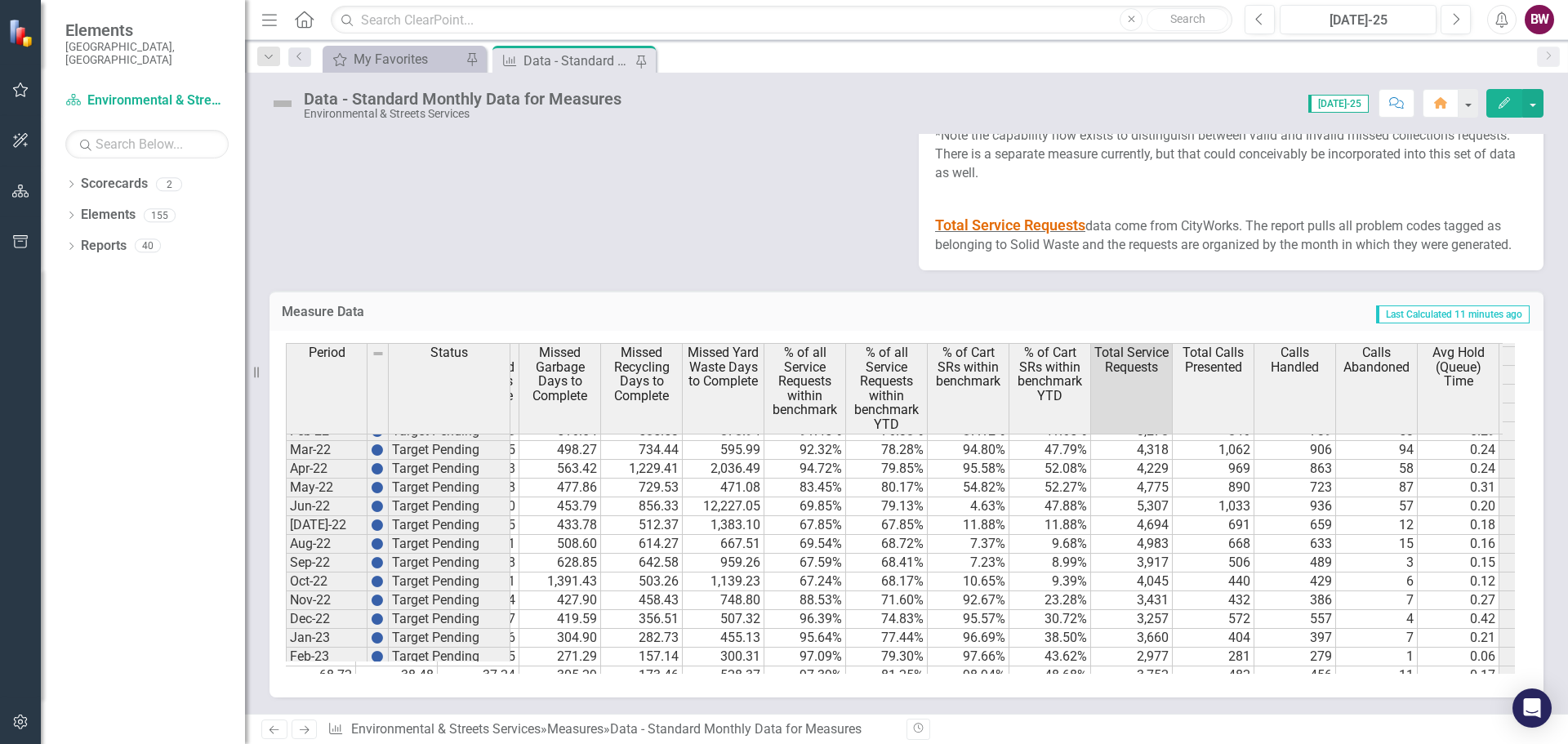
scroll to position [245, 0]
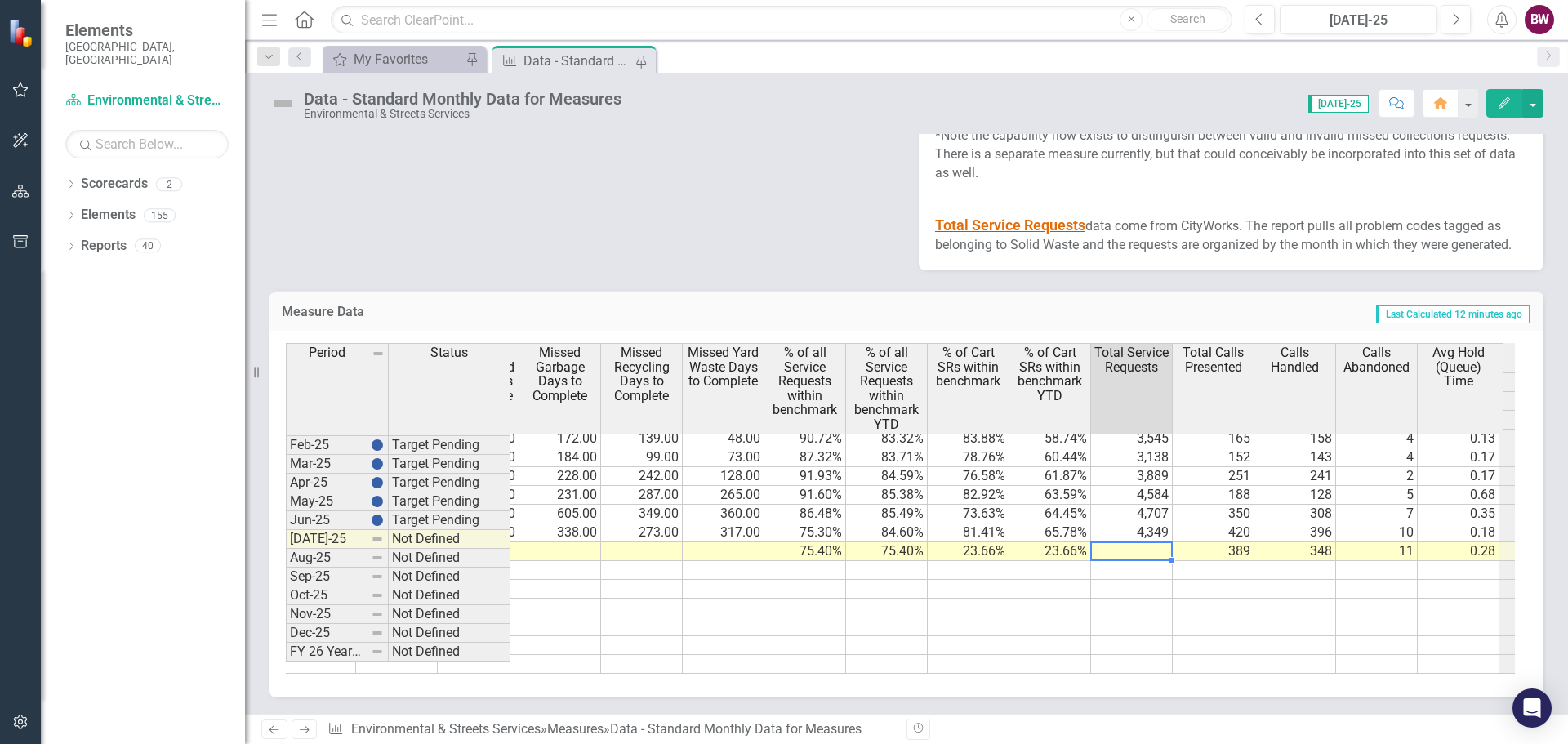
click at [1138, 542] on td at bounding box center [1132, 551] width 82 height 19
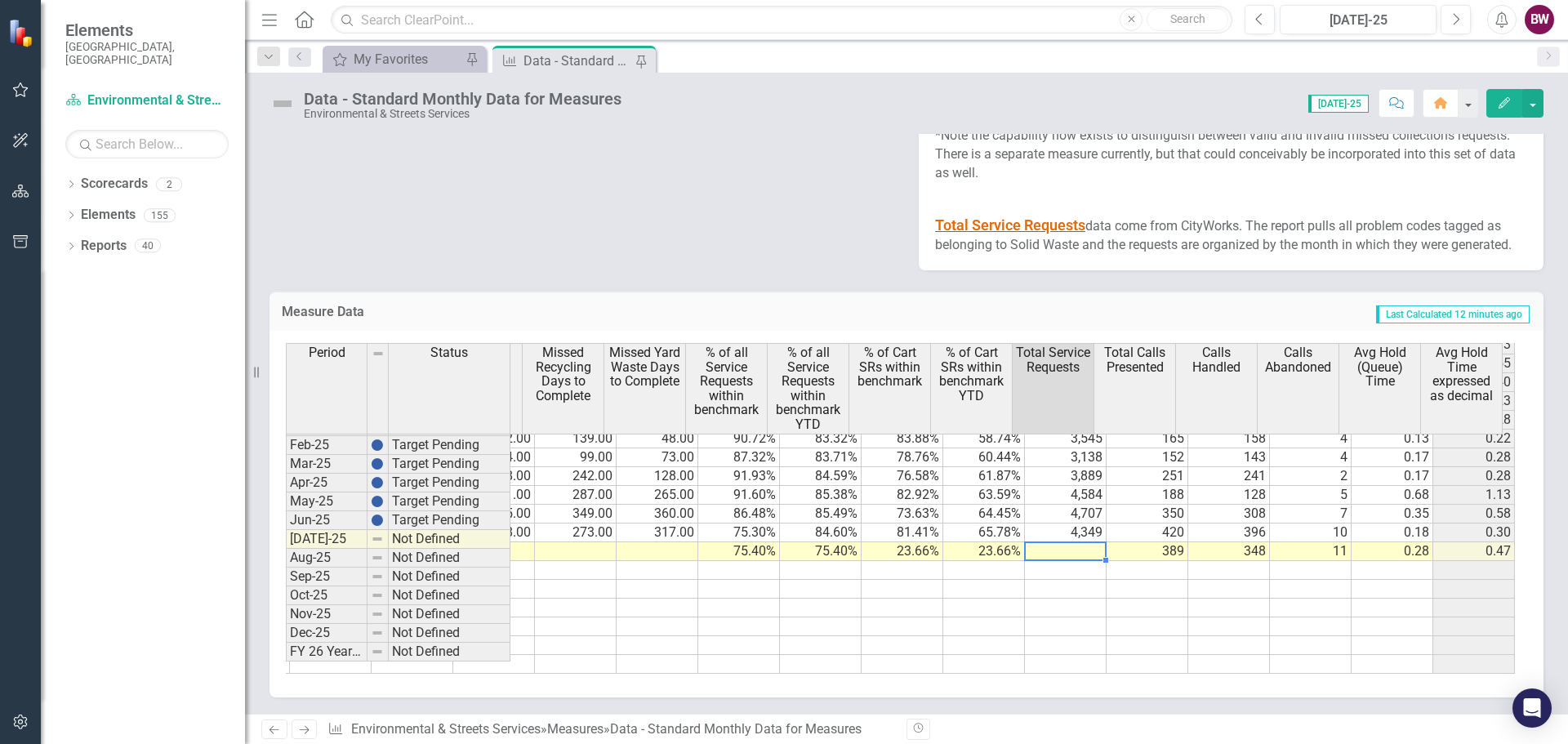
click at [1069, 542] on td at bounding box center [1066, 551] width 82 height 19
click at [1051, 542] on td at bounding box center [1066, 551] width 82 height 19
